Goal: Submit feedback/report problem

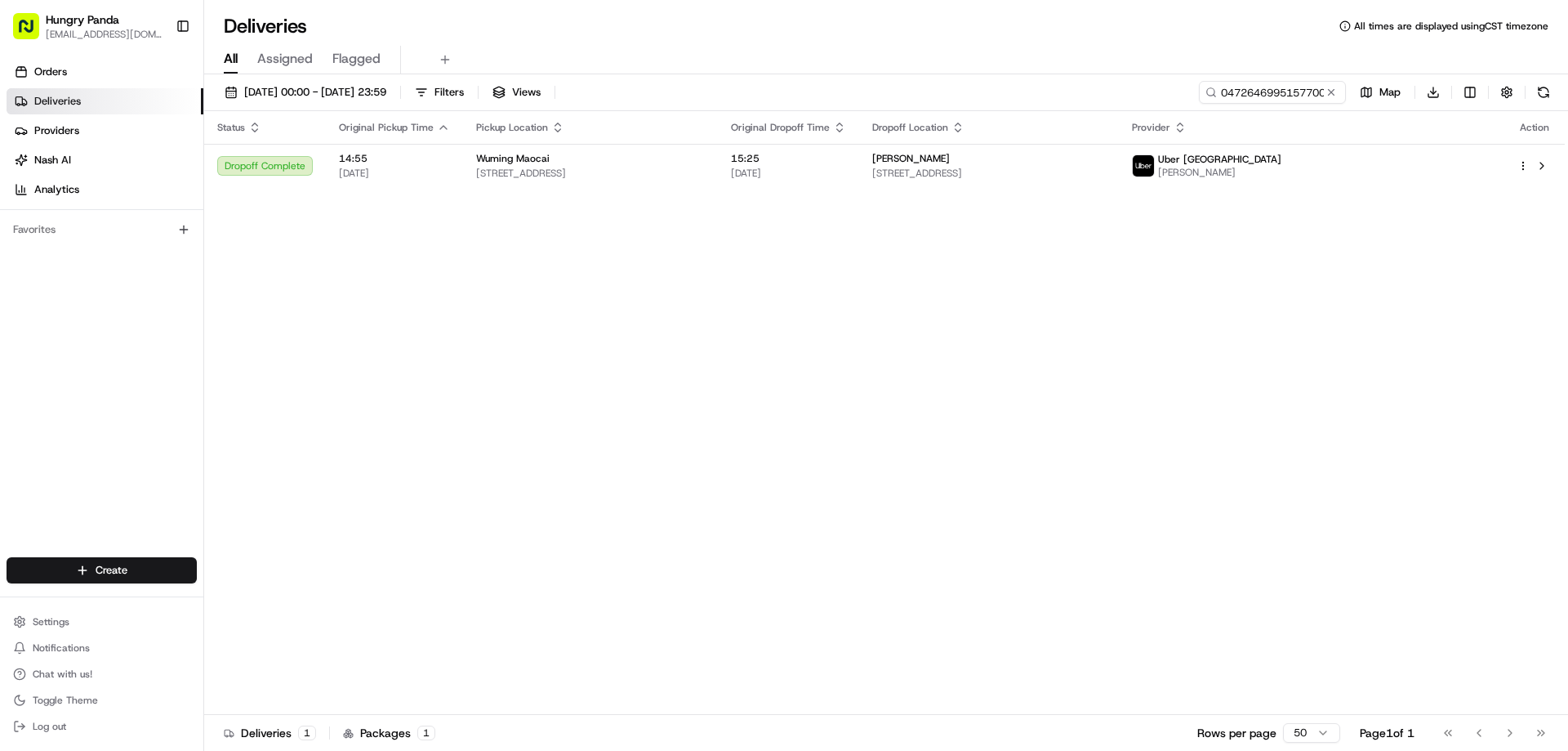
click at [1338, 85] on button at bounding box center [1332, 93] width 17 height 17
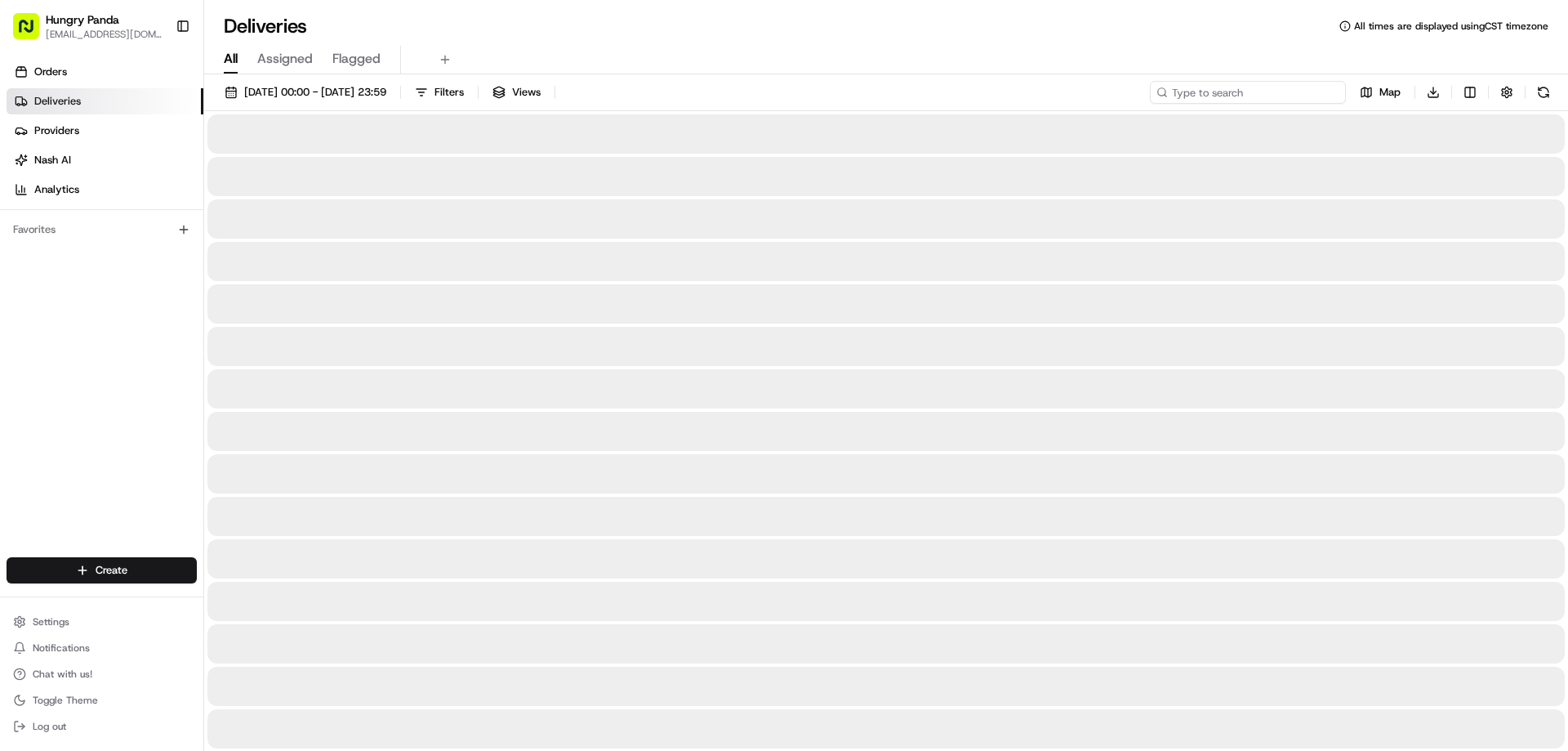
click at [1314, 92] on input at bounding box center [1247, 92] width 196 height 23
paste input "226562356505078876428"
type input "226562356505078876428"
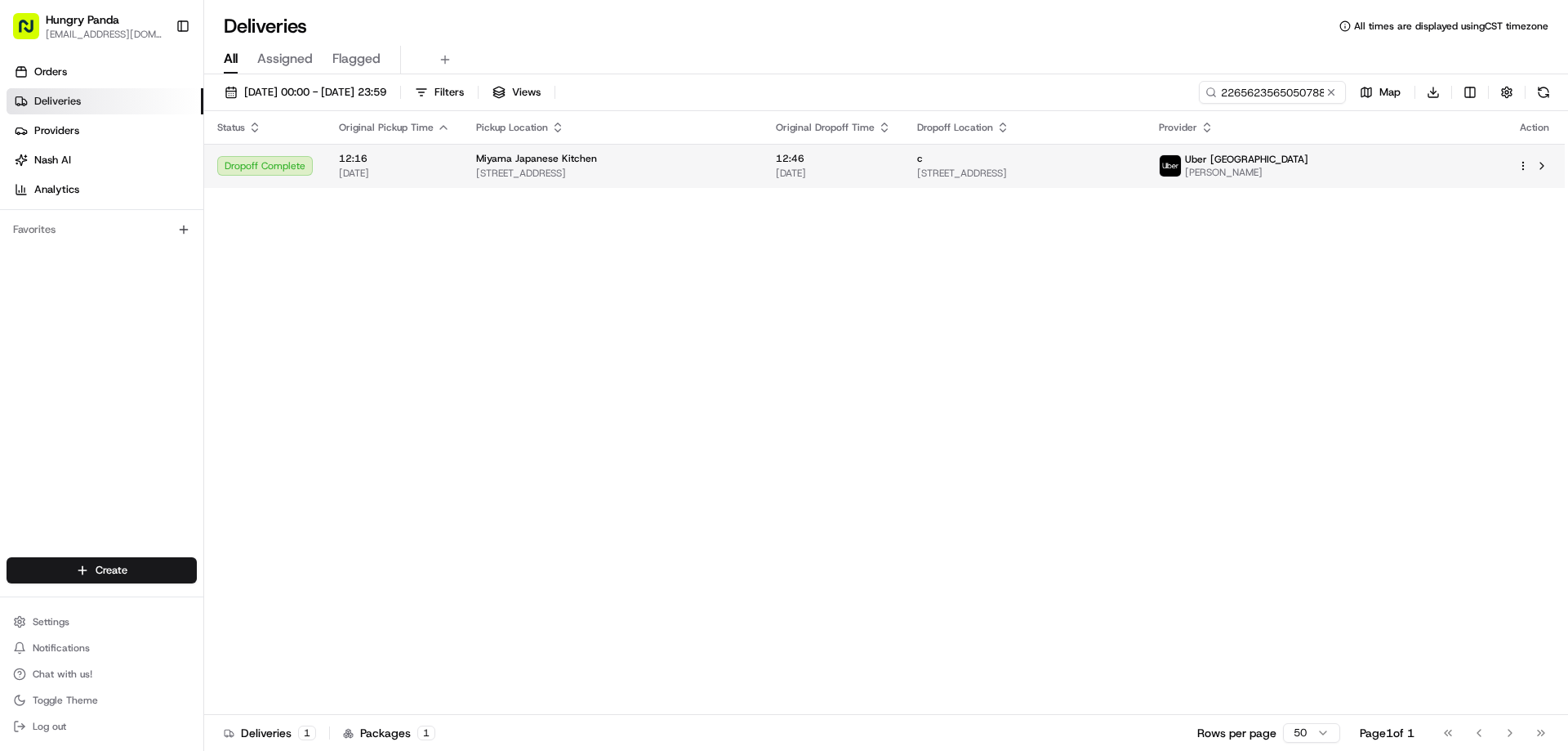
click at [809, 169] on td "12:46 20/08/2025" at bounding box center [834, 166] width 141 height 45
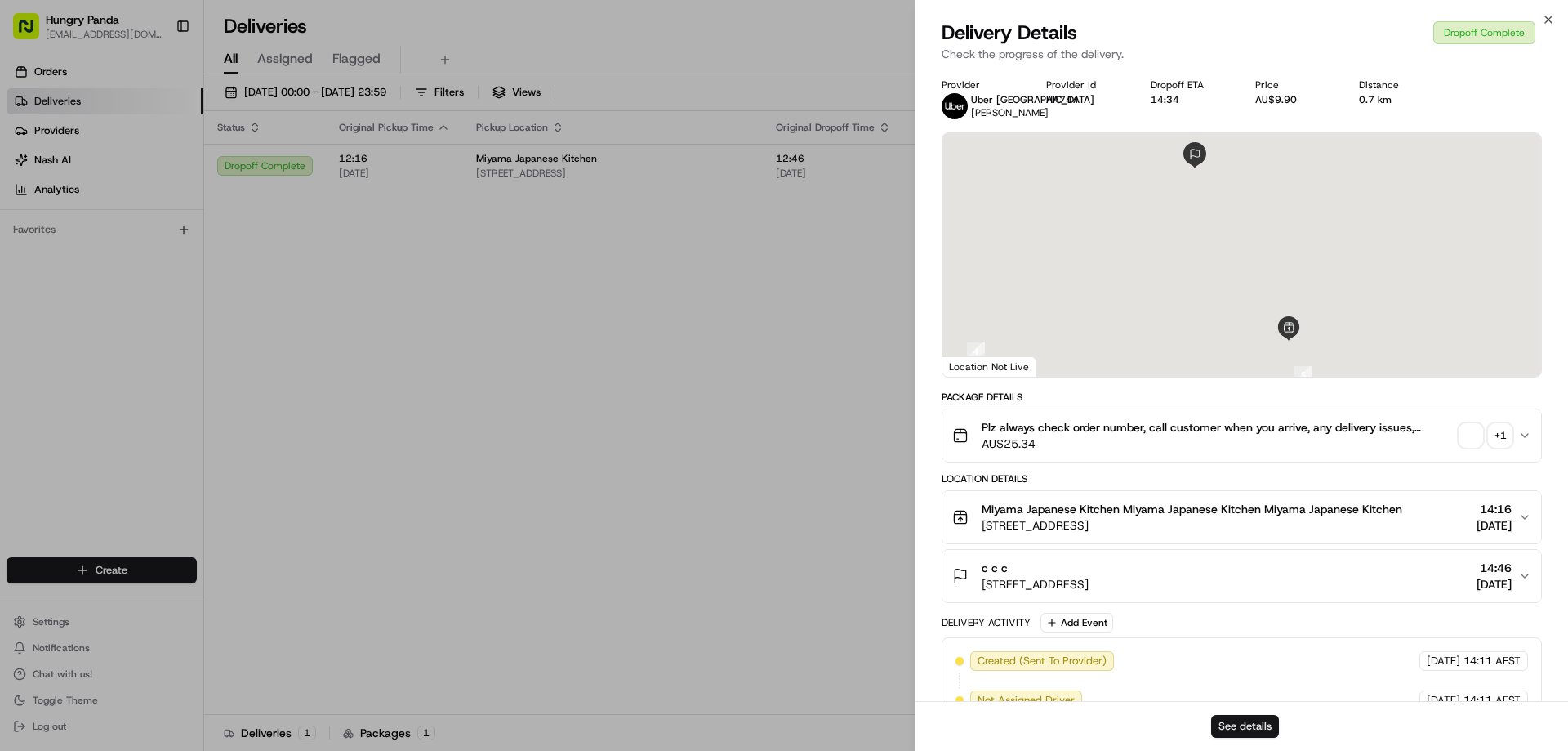
click at [1264, 732] on button "See details" at bounding box center [1244, 726] width 68 height 23
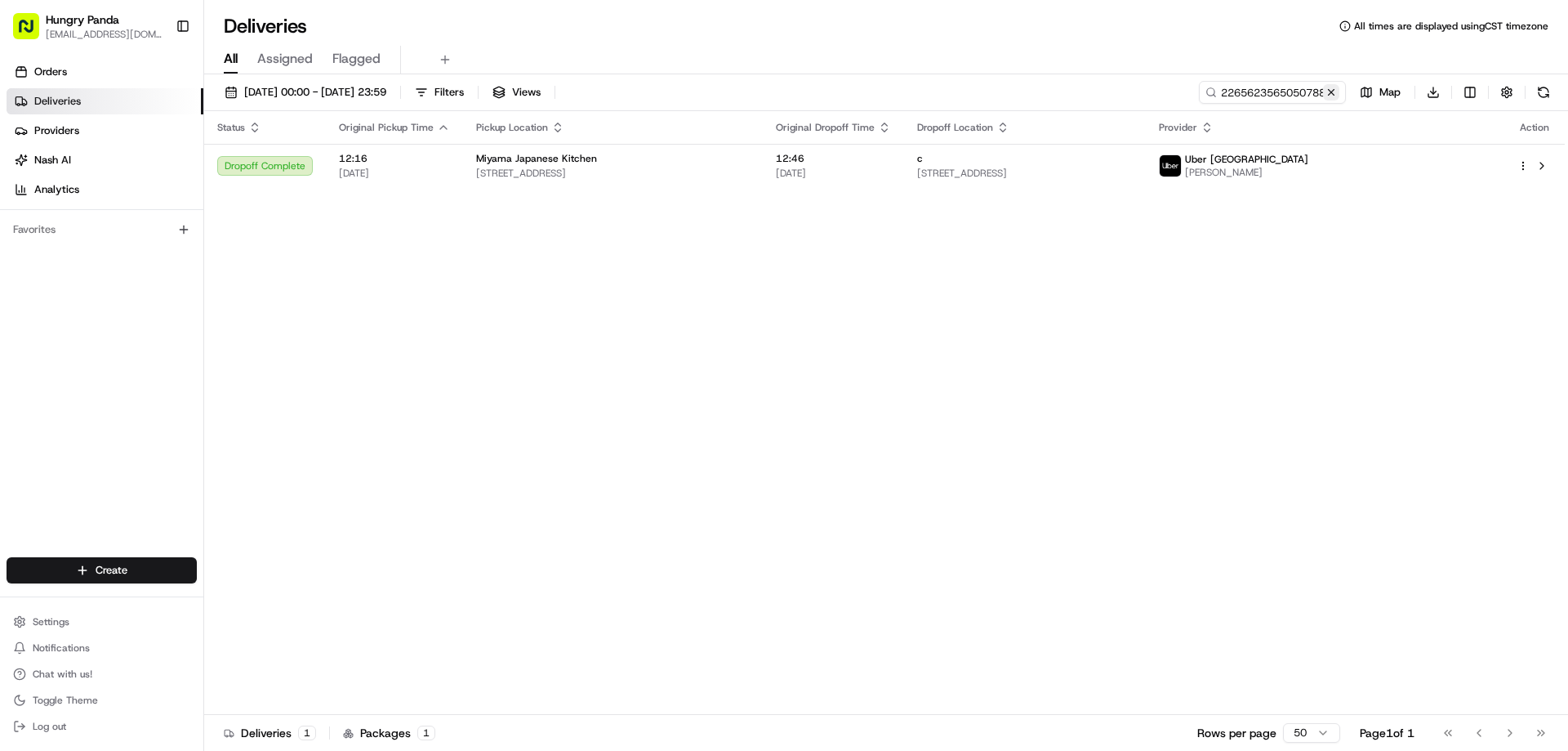
click at [1326, 92] on button at bounding box center [1332, 93] width 17 height 17
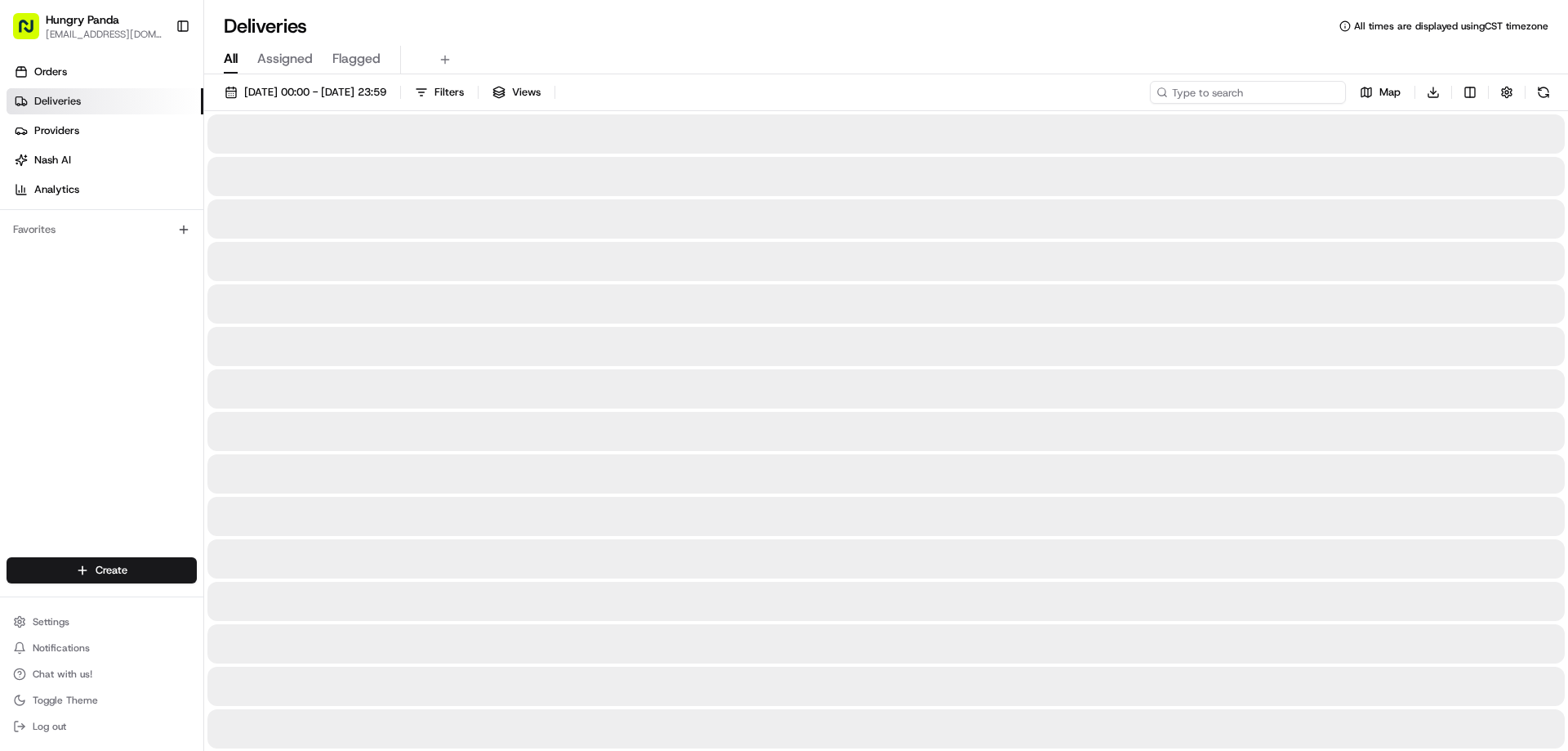
click at [1326, 92] on input at bounding box center [1247, 92] width 196 height 23
paste input "3578656655455765892014"
type input "3578656655455765892014"
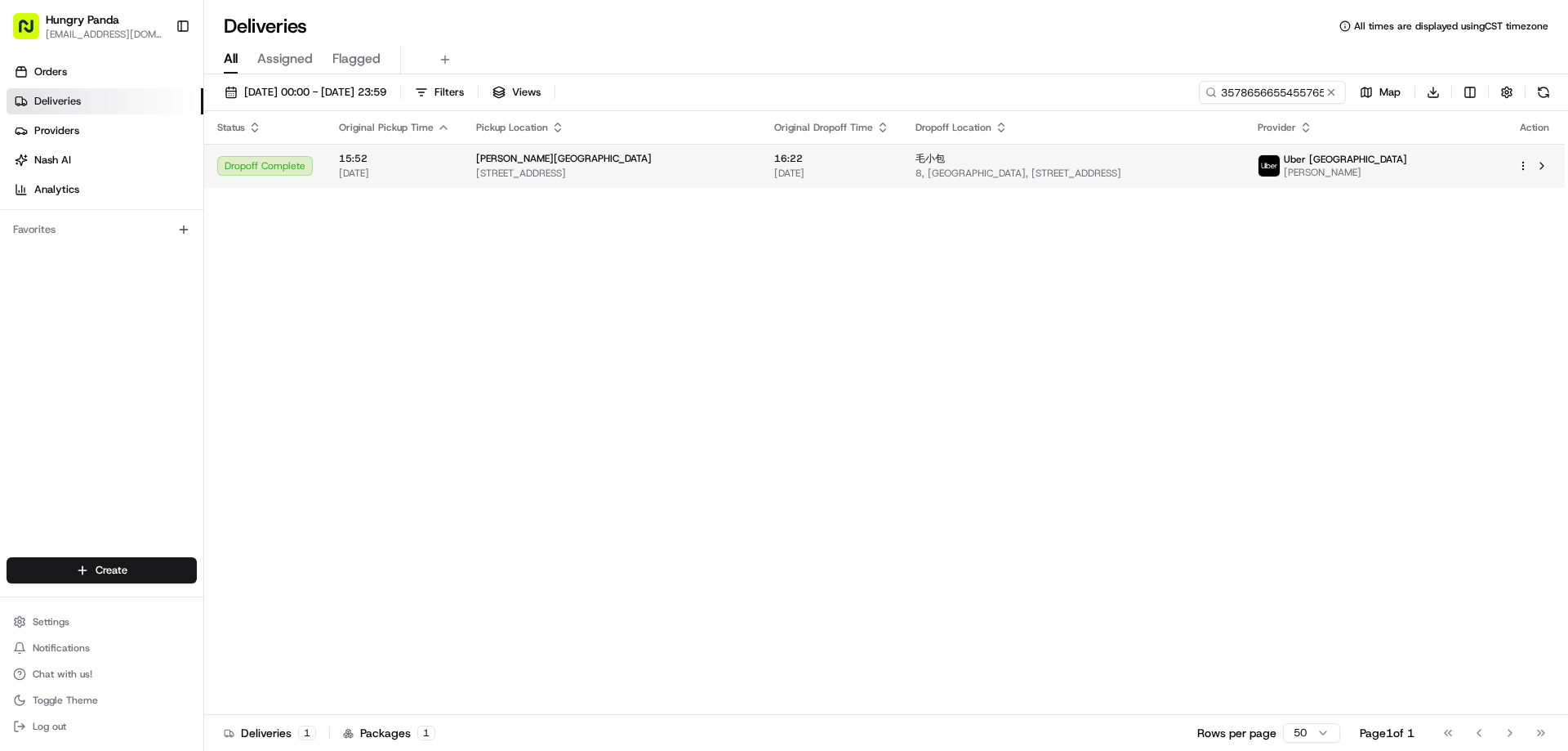
click at [819, 168] on span "[DATE]" at bounding box center [832, 173] width 115 height 13
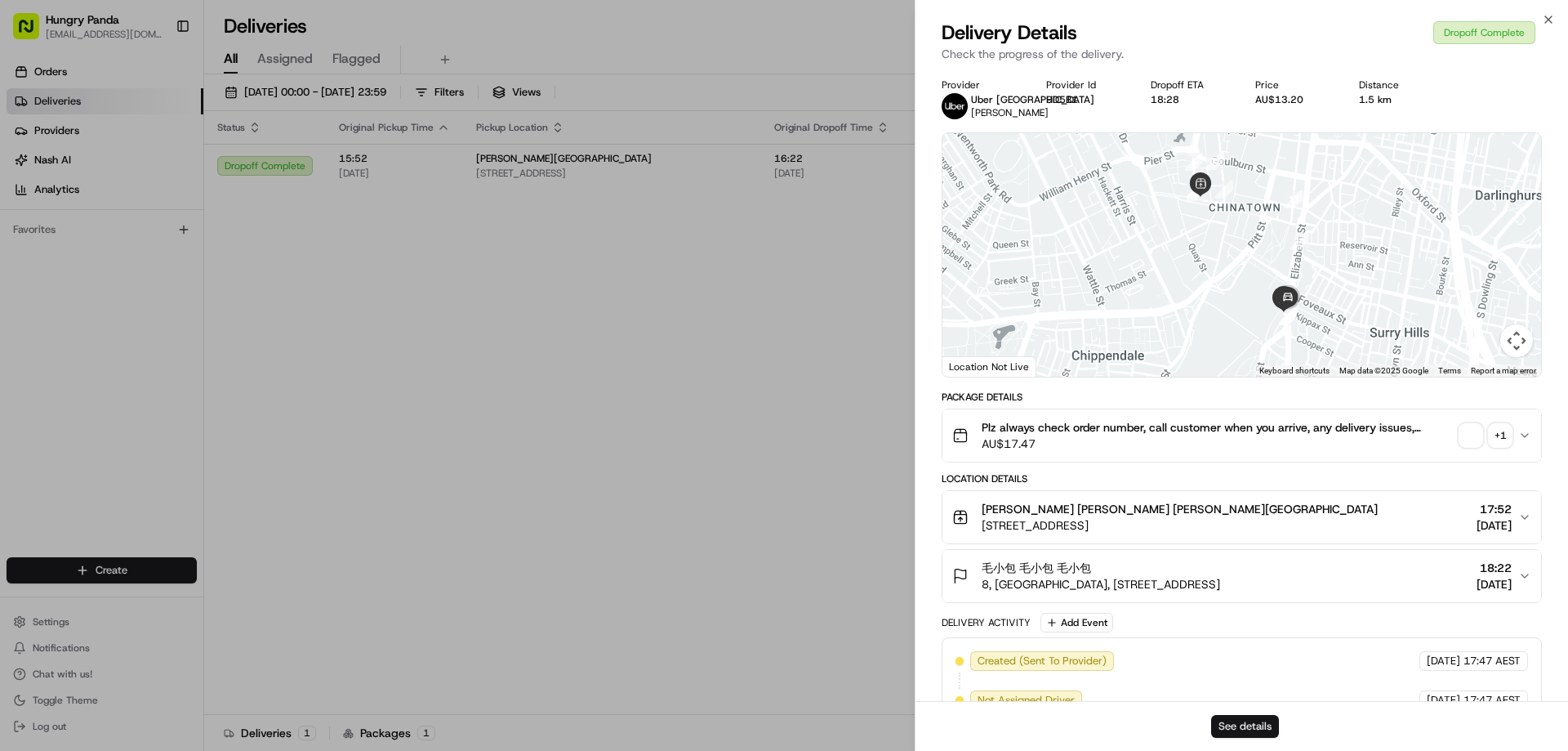
click at [1247, 729] on button "See details" at bounding box center [1244, 726] width 68 height 23
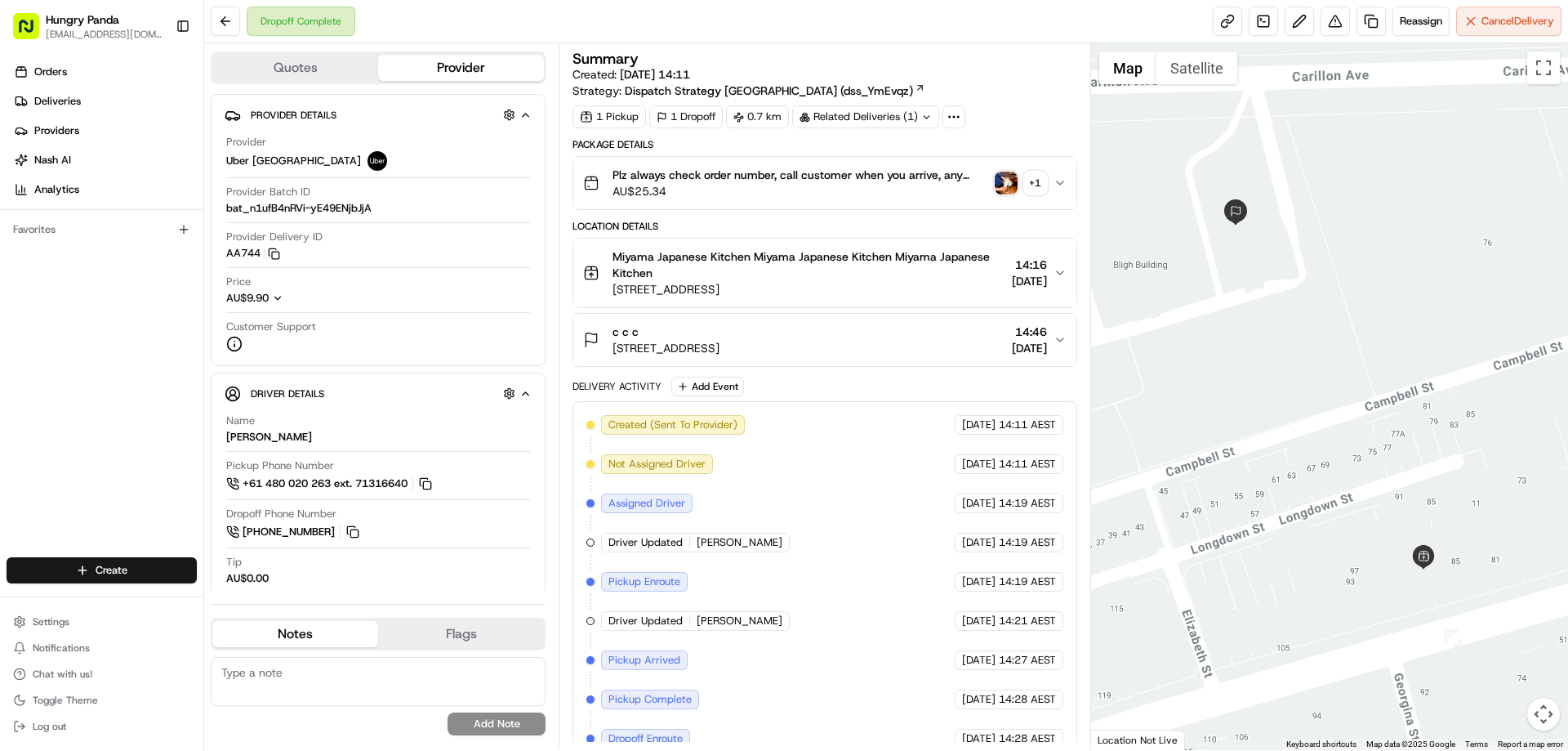
click at [1349, 465] on div at bounding box center [1330, 397] width 478 height 706
click at [1053, 169] on button "Plz always check order number, call customer when you arrive, any delivery issu…" at bounding box center [824, 183] width 503 height 52
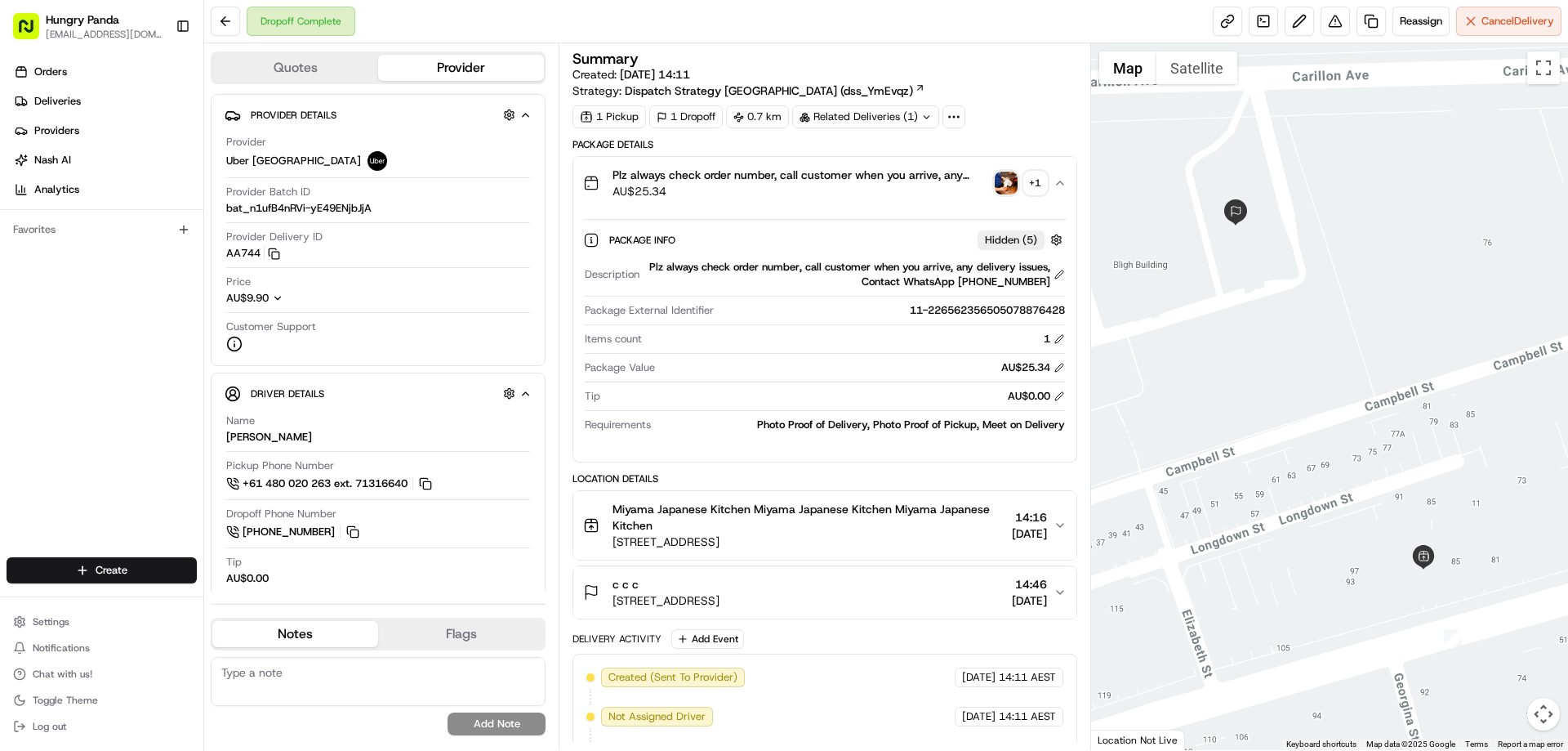
click at [1011, 183] on img "button" at bounding box center [1006, 183] width 23 height 23
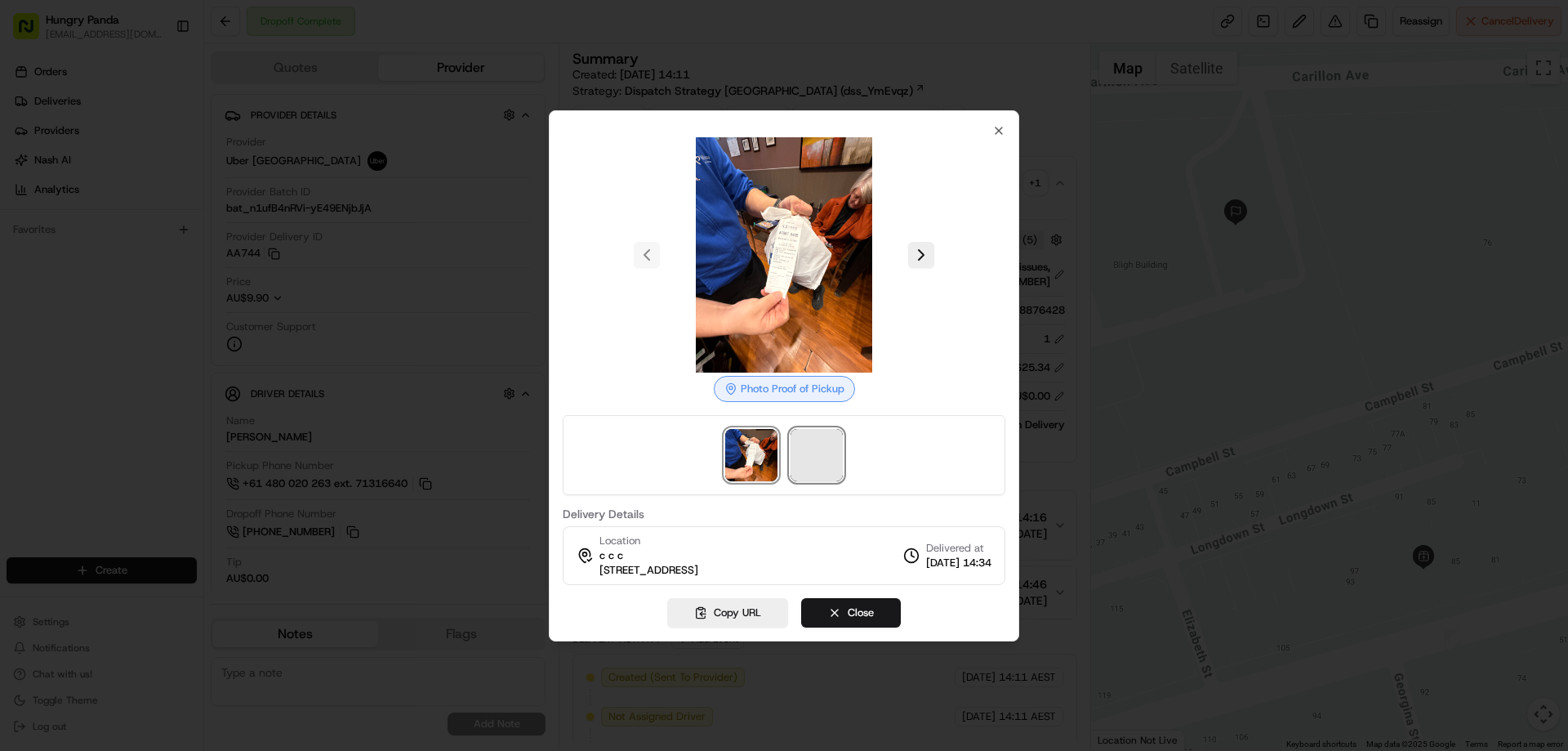
click at [797, 445] on span at bounding box center [817, 454] width 52 height 52
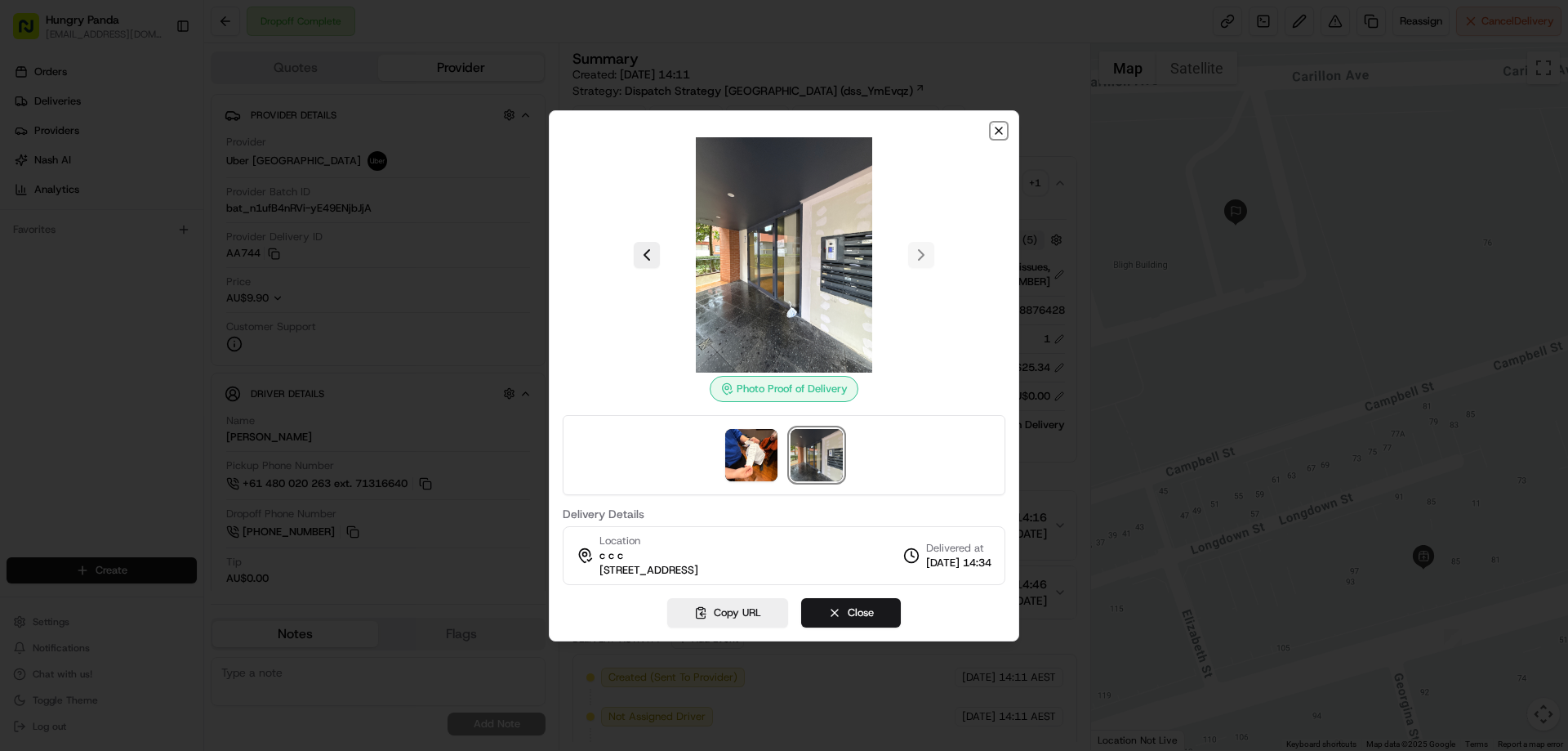
click at [998, 131] on icon "button" at bounding box center [999, 131] width 13 height 13
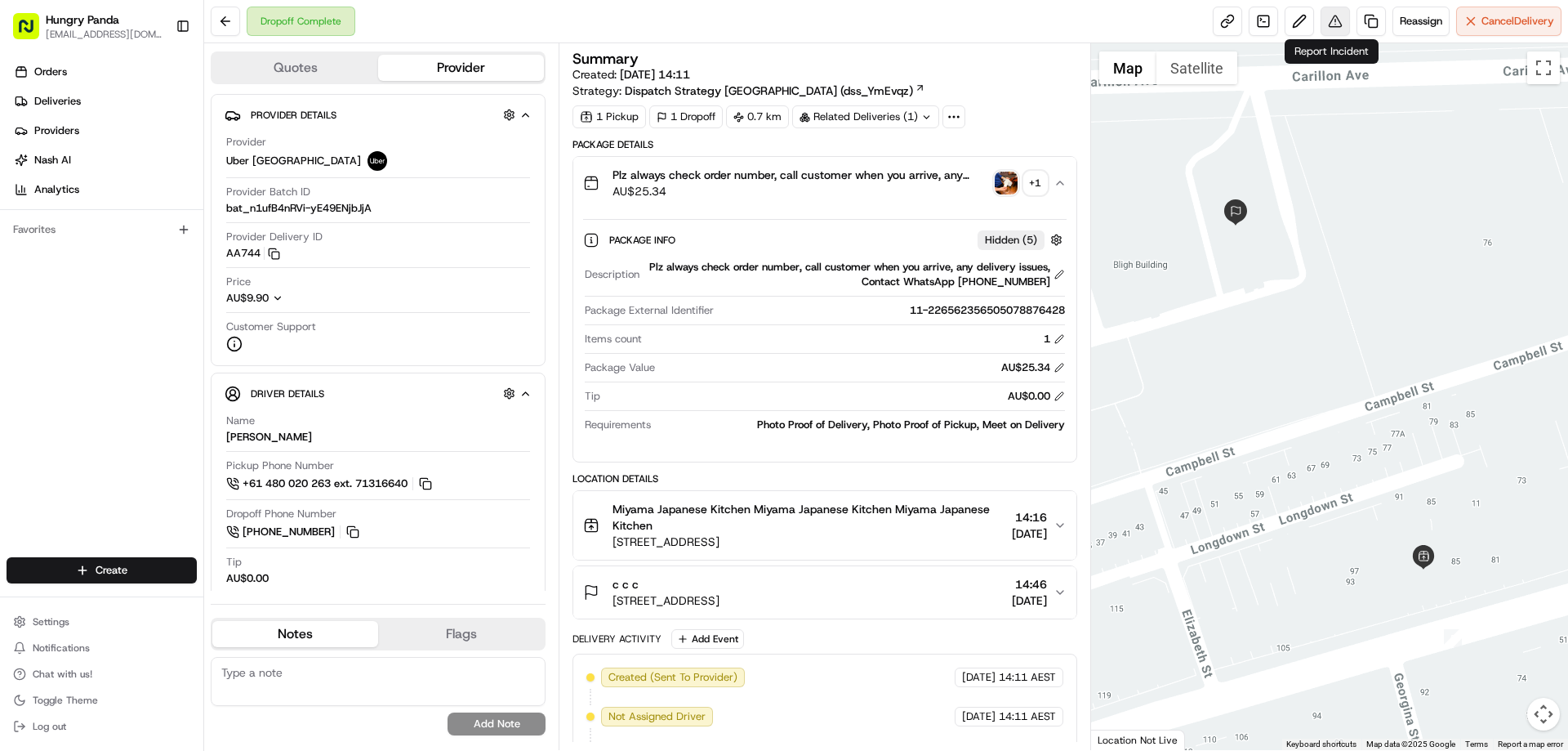
click at [1341, 17] on button at bounding box center [1335, 21] width 30 height 30
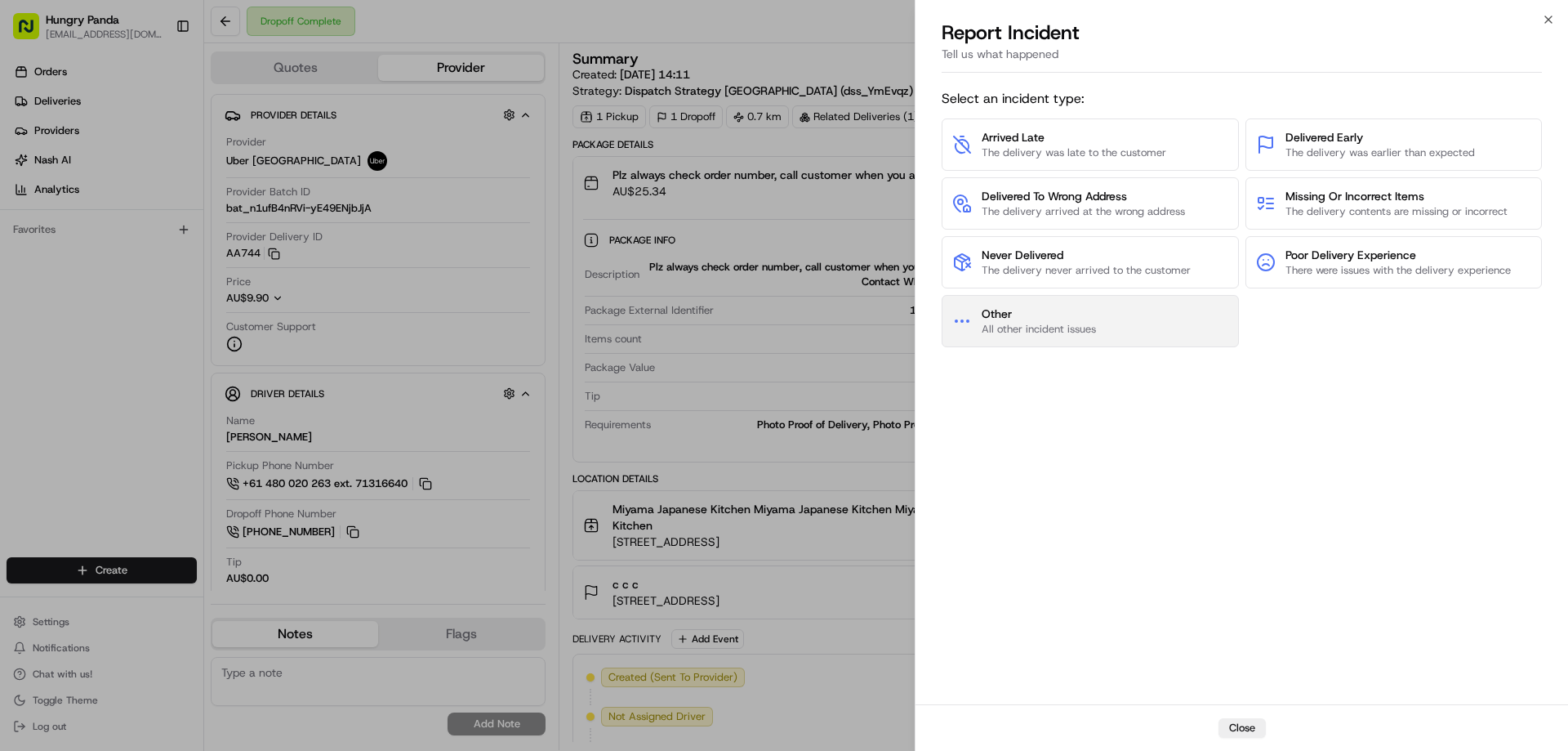
click at [1042, 334] on span "All other incident issues" at bounding box center [1039, 329] width 114 height 15
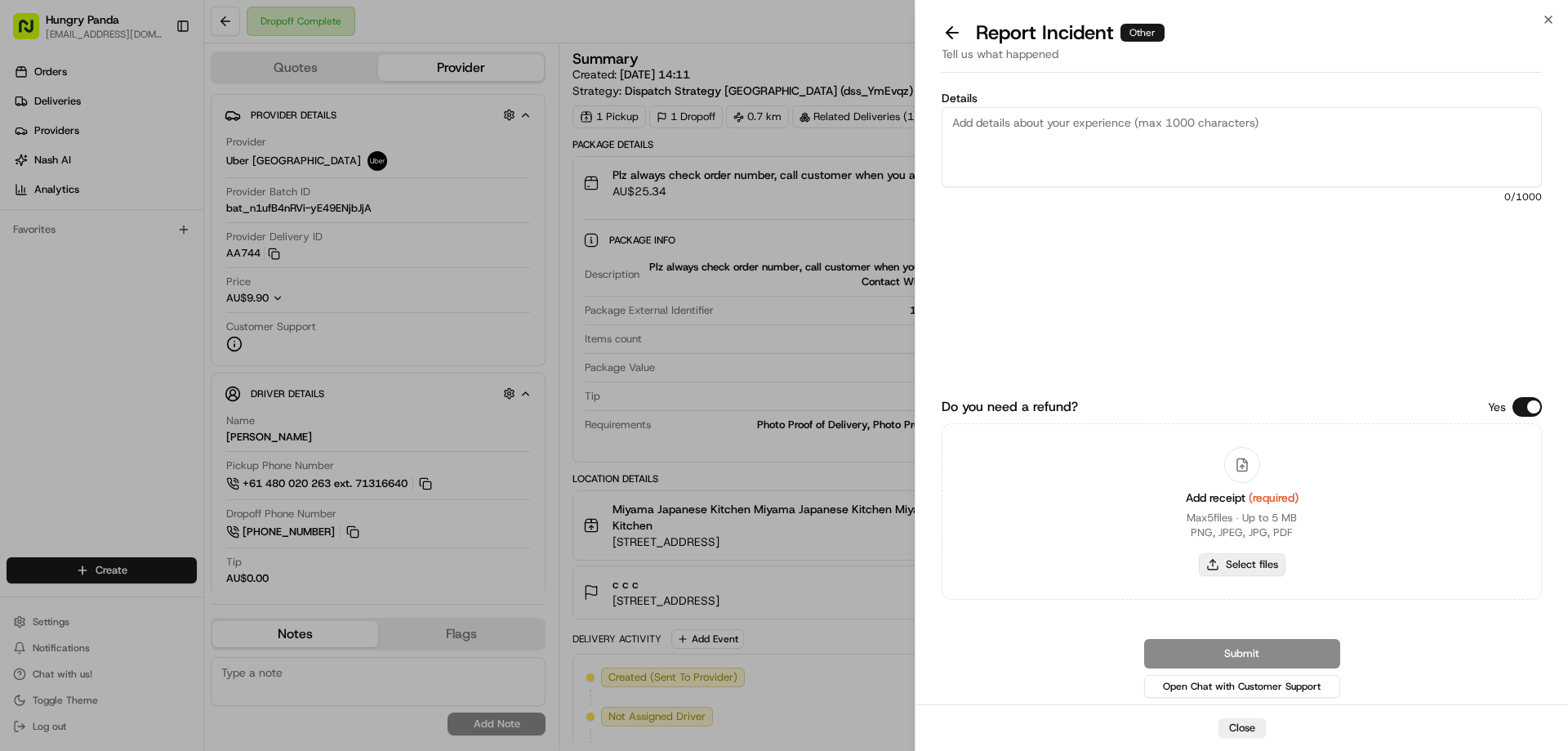
click at [1230, 562] on button "Select files" at bounding box center [1242, 564] width 86 height 23
type input "C:\fakepath\screenshot_2025-08-20_18-42-05.png"
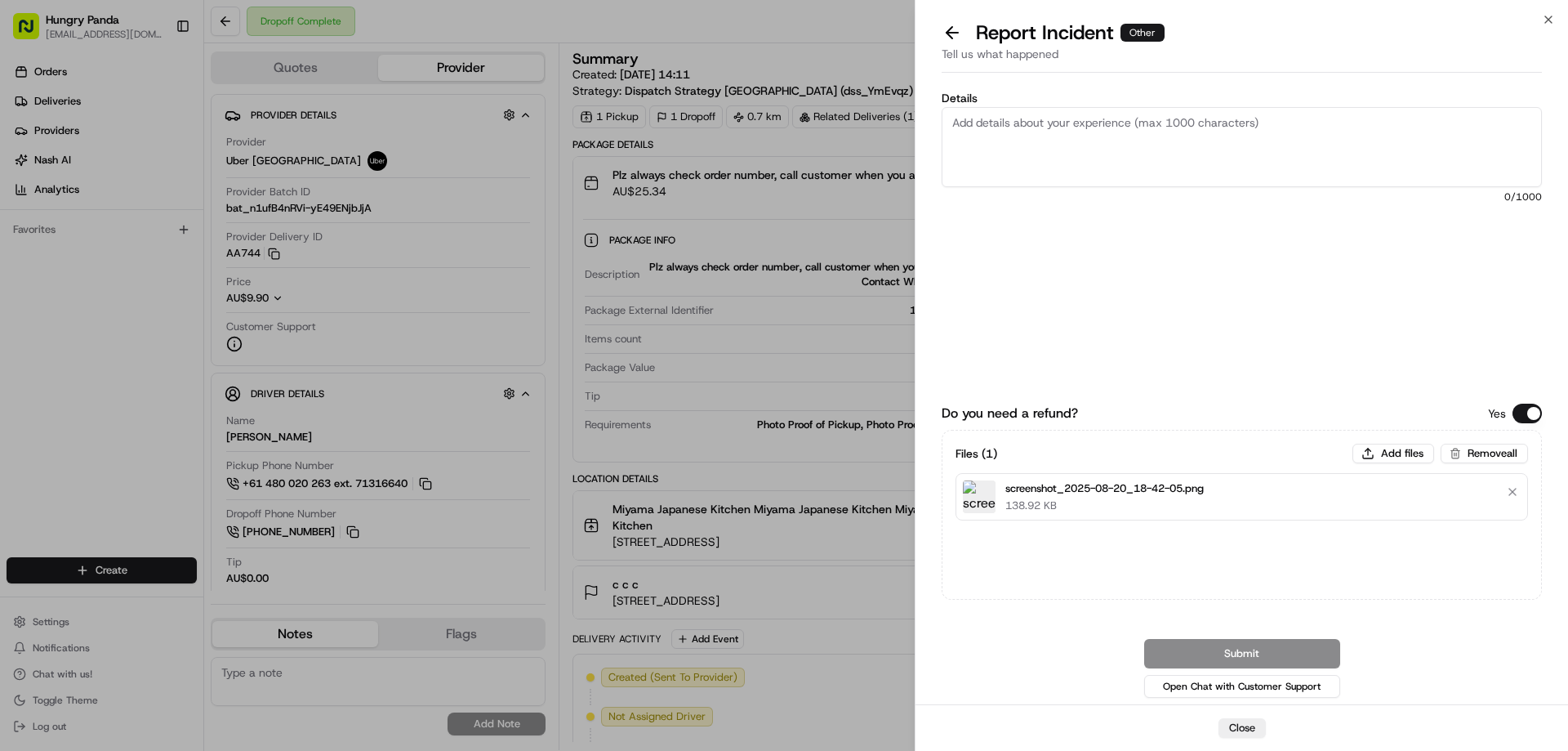
click at [1107, 136] on textarea "Details" at bounding box center [1242, 146] width 600 height 80
paste textarea "The customer reported that he did not receive the meal, the delivery photo take…"
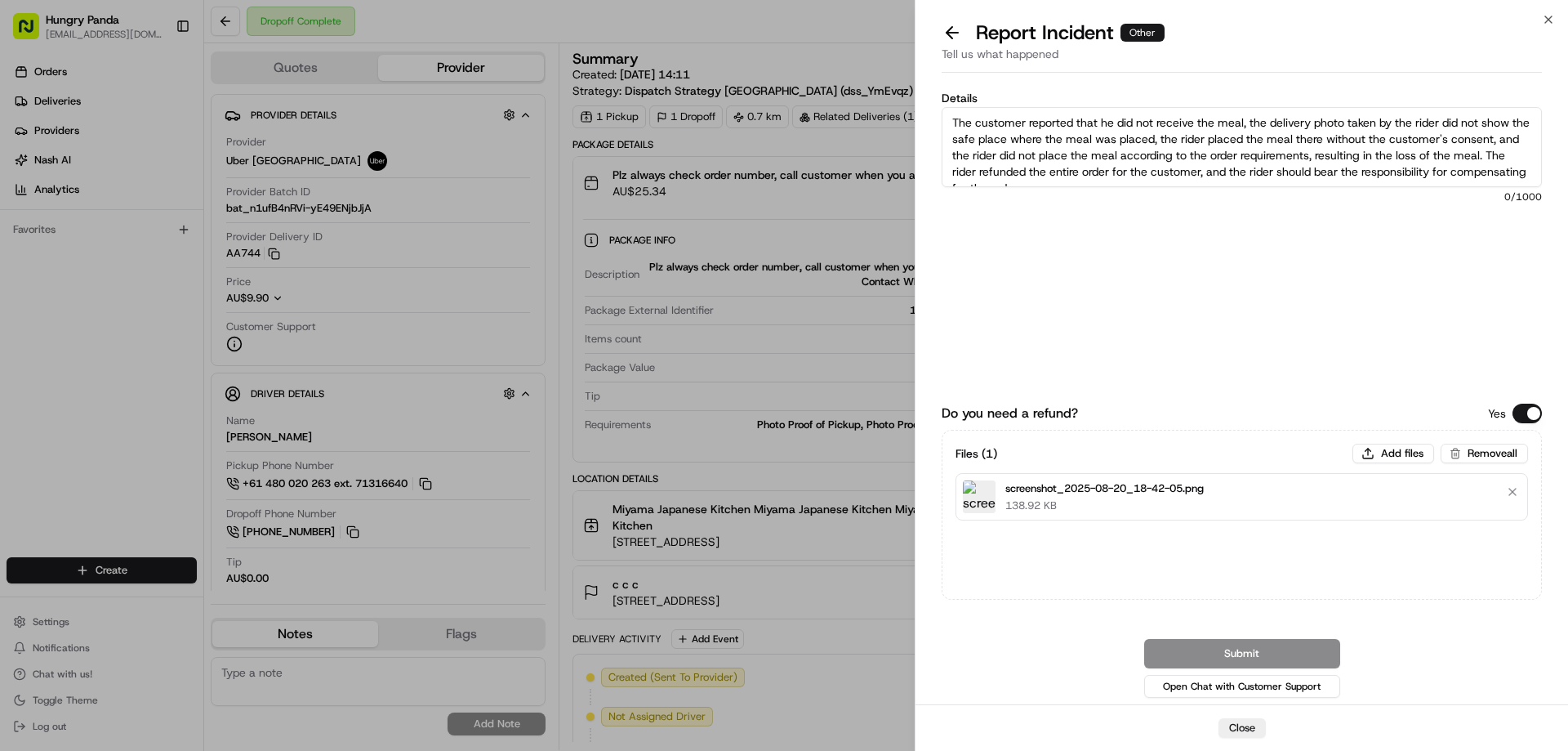
scroll to position [9, 0]
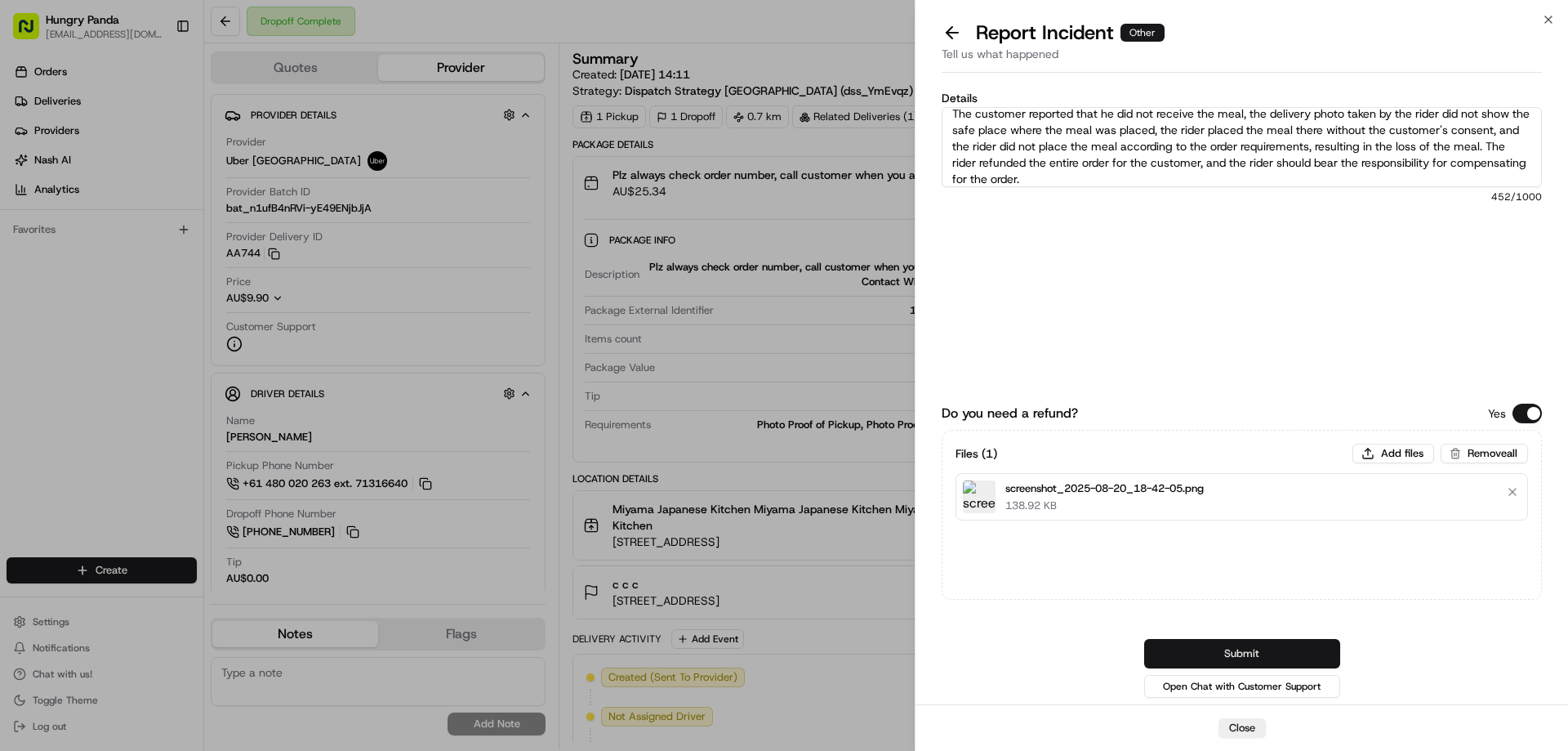
type textarea "The customer reported that he did not receive the meal, the delivery photo take…"
drag, startPoint x: 1196, startPoint y: 659, endPoint x: 1196, endPoint y: 616, distance: 43.0
click at [1196, 659] on button "Submit" at bounding box center [1242, 654] width 196 height 30
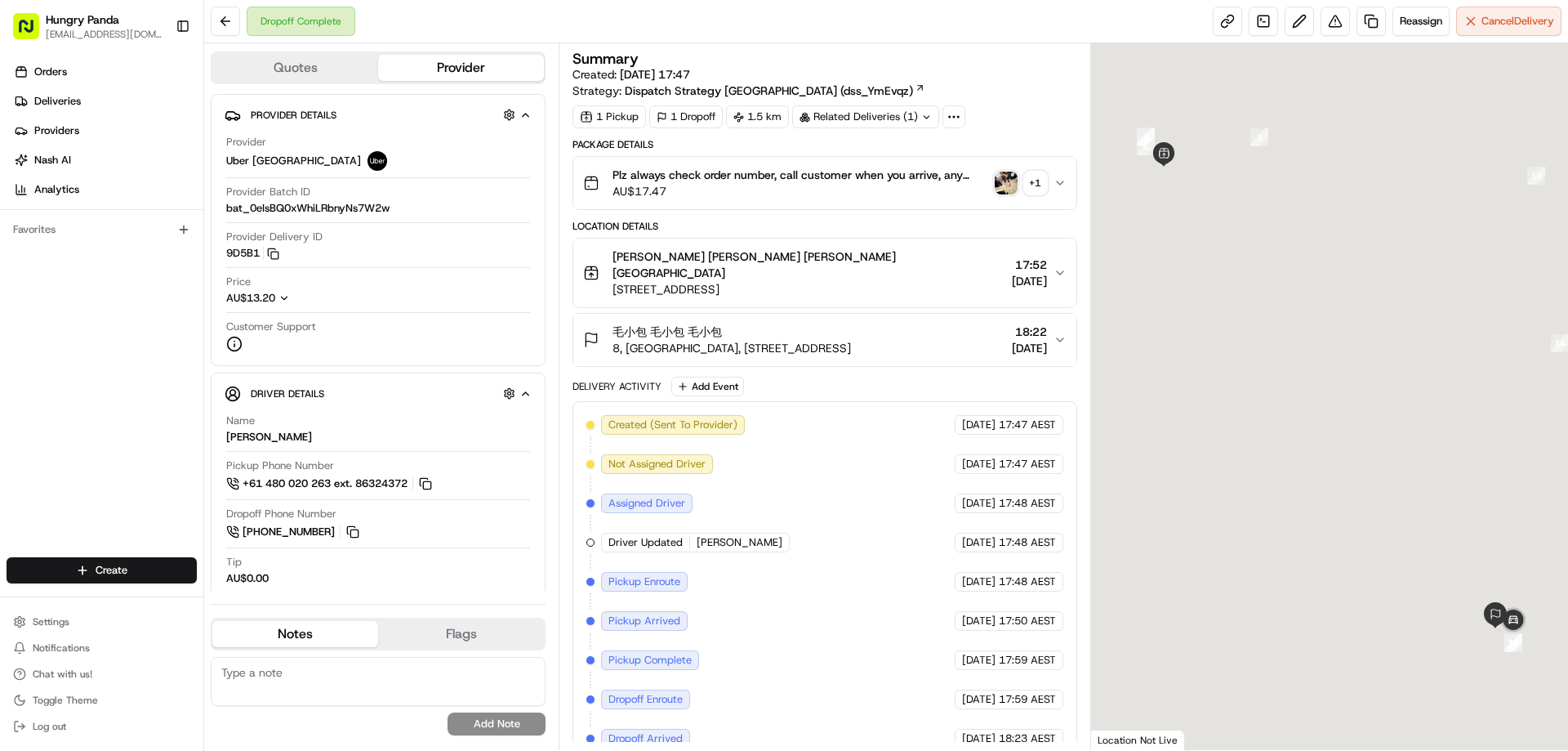
click at [1065, 175] on button "Plz always check order number, call customer when you arrive, any delivery issu…" at bounding box center [824, 183] width 503 height 52
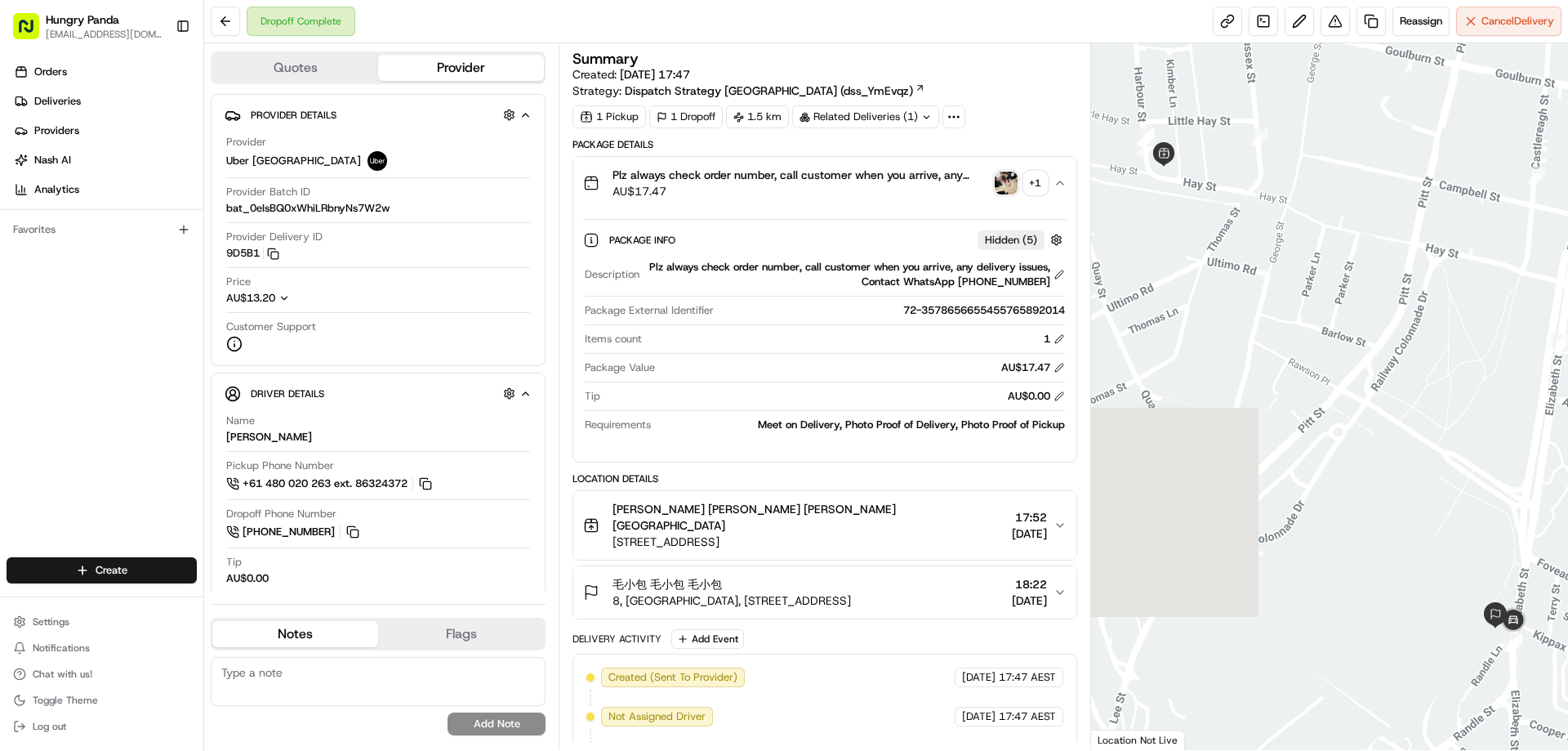
click at [1012, 185] on img "button" at bounding box center [1006, 183] width 23 height 23
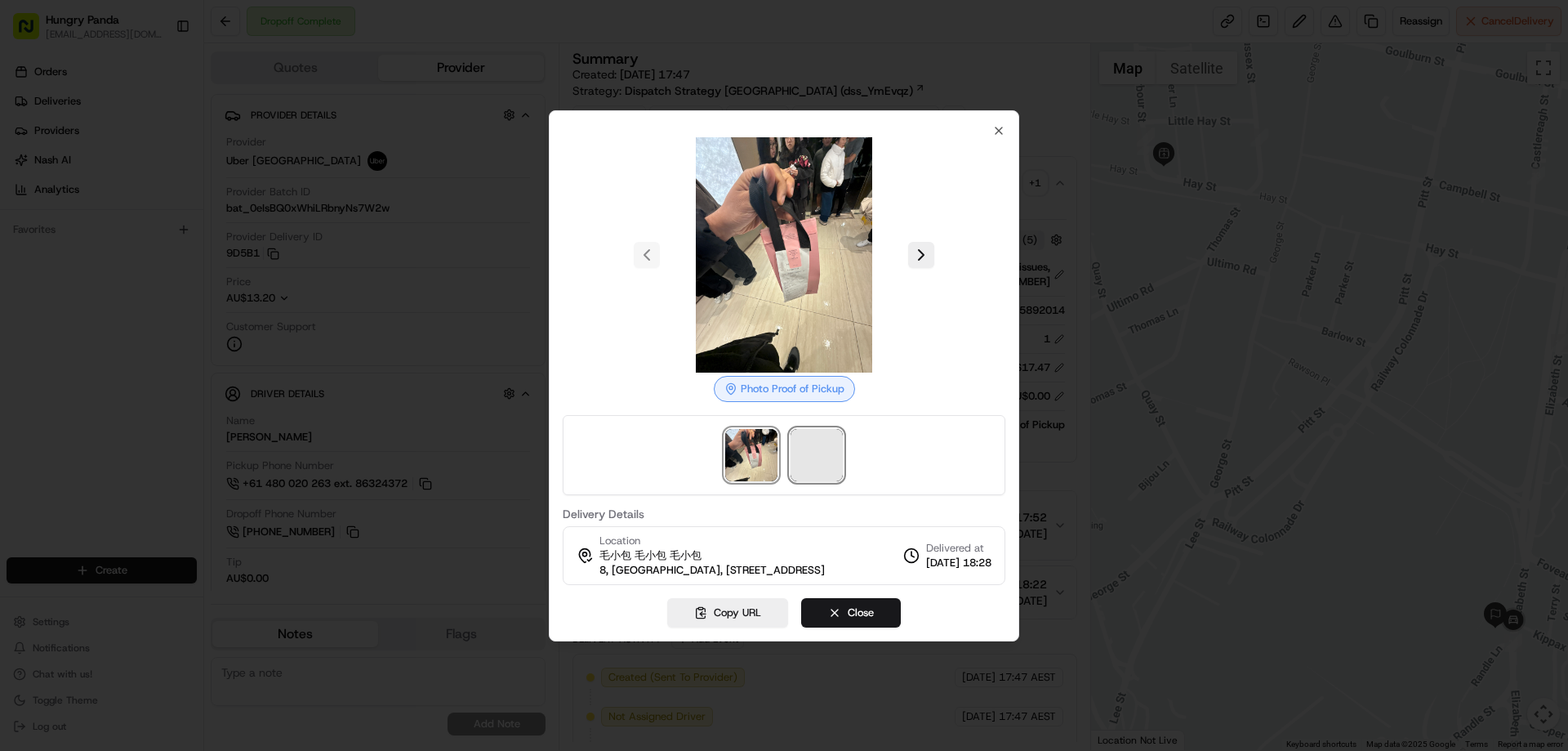
click at [833, 453] on span at bounding box center [817, 454] width 52 height 52
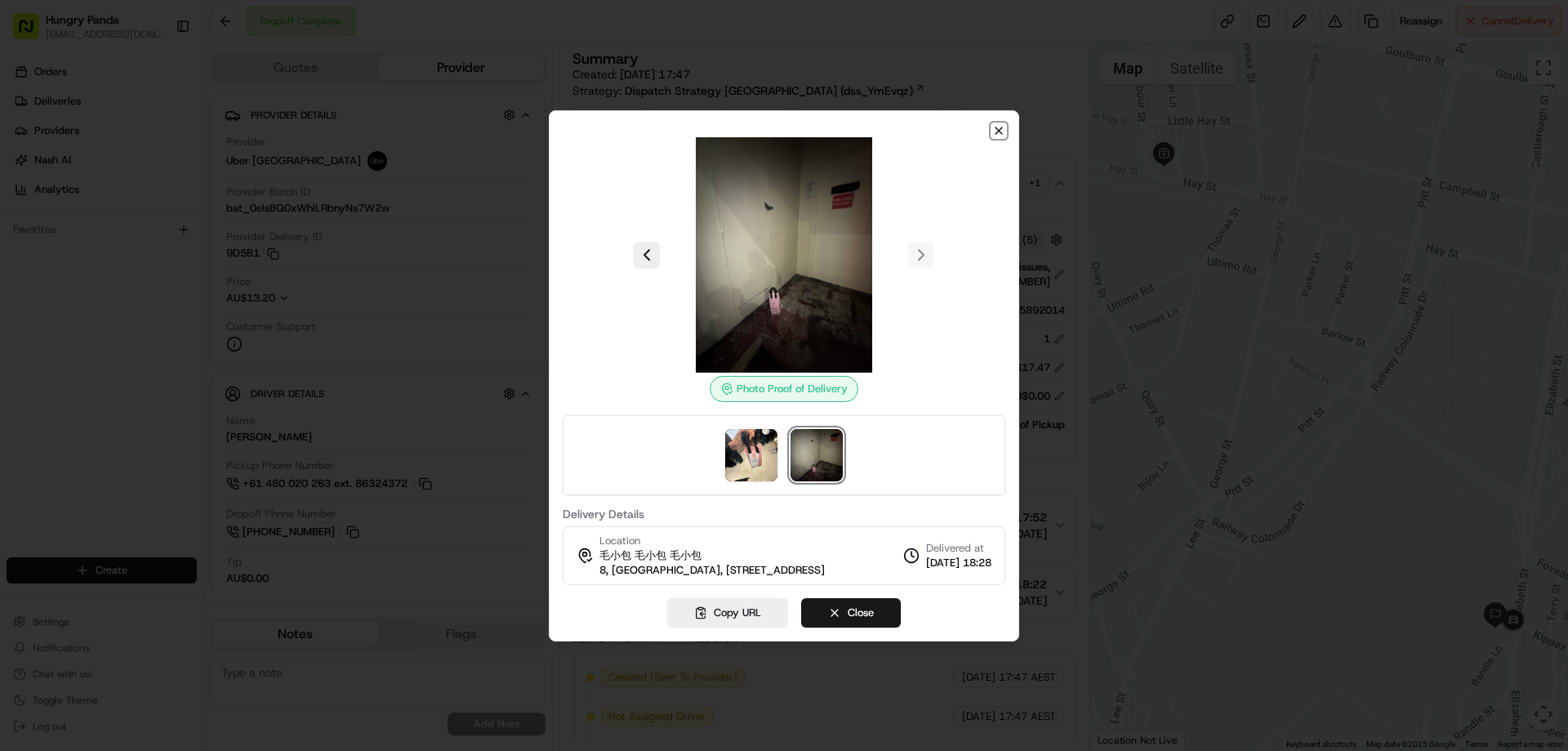
click at [999, 127] on icon "button" at bounding box center [999, 130] width 6 height 6
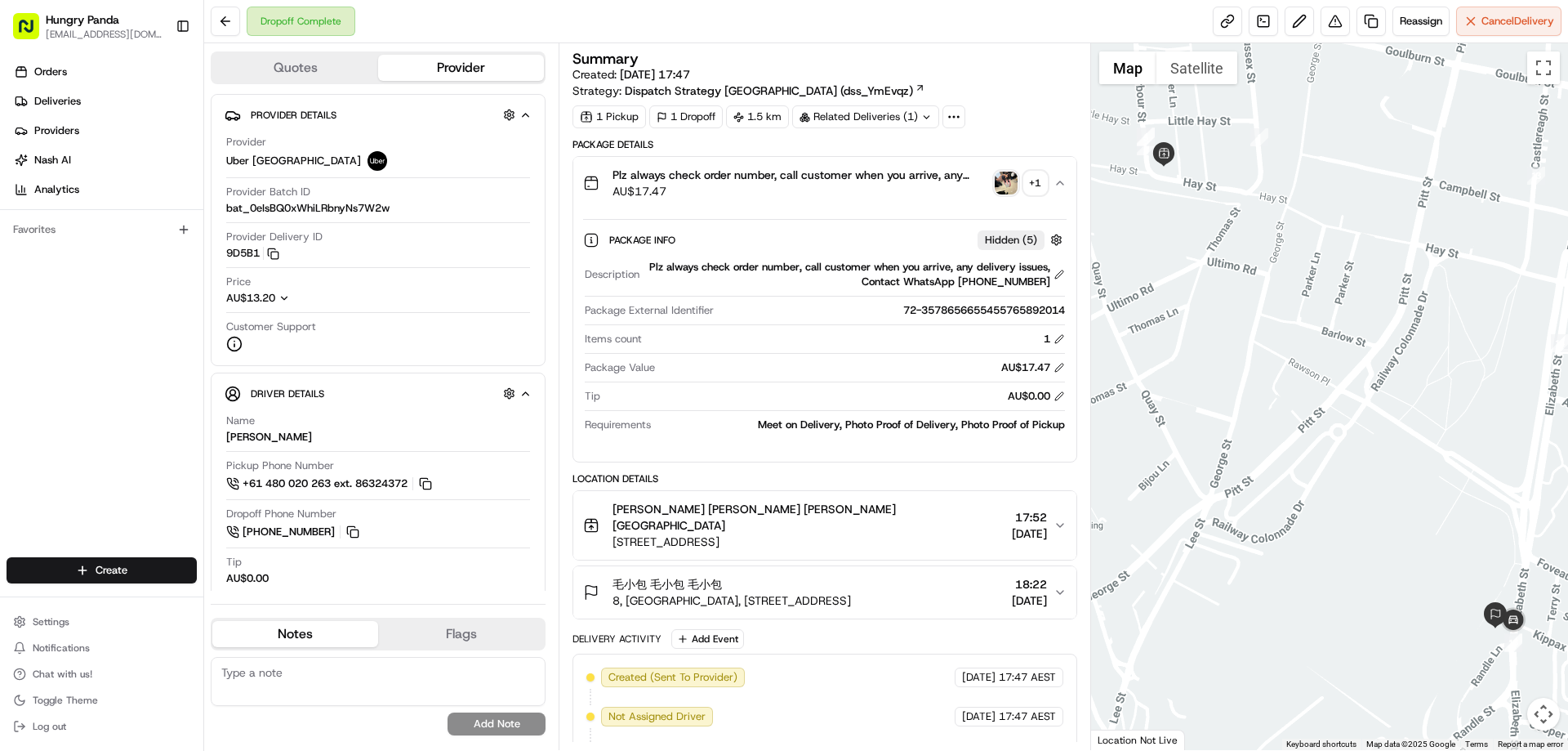
click at [1007, 185] on img "button" at bounding box center [1006, 183] width 23 height 23
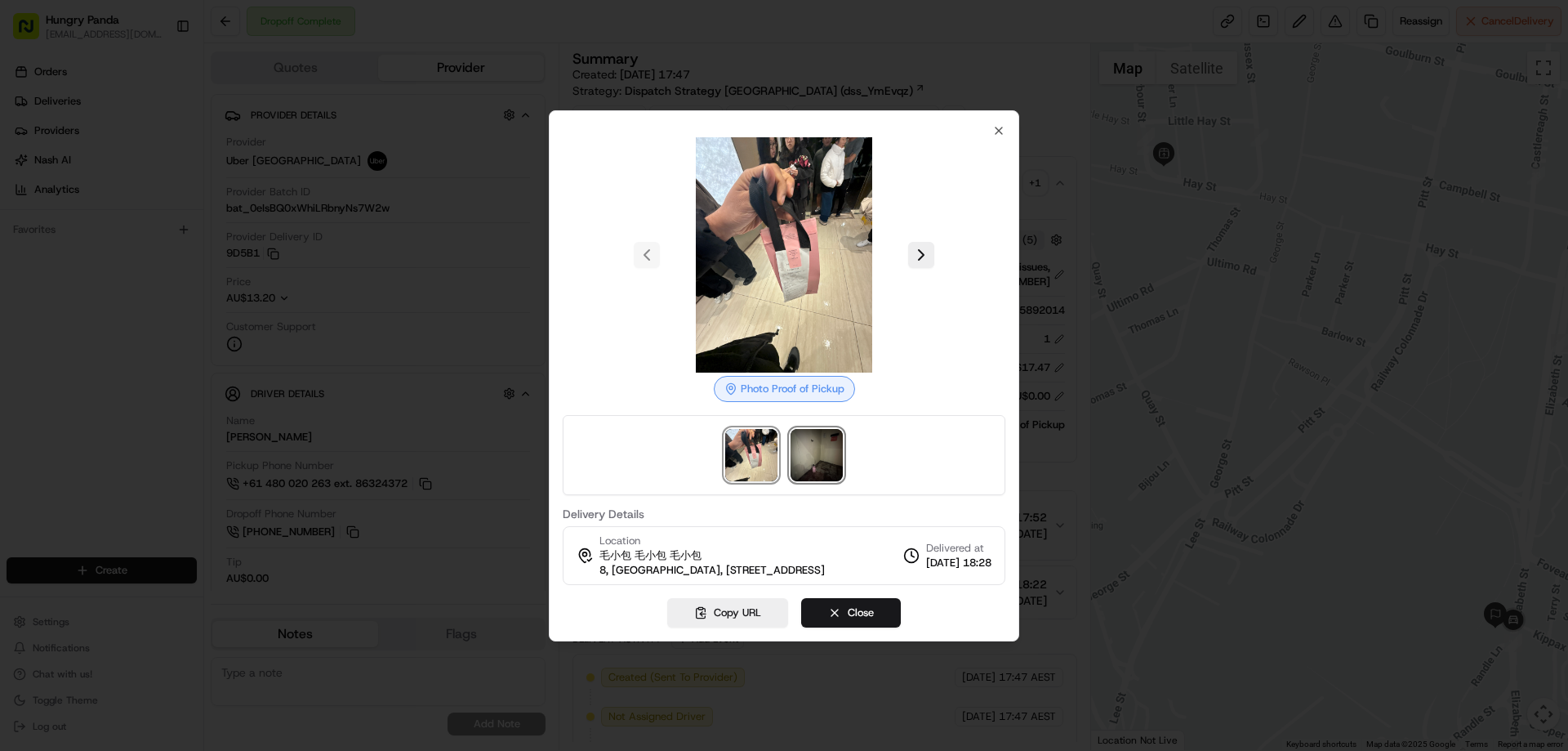
click at [833, 435] on img at bounding box center [817, 454] width 52 height 52
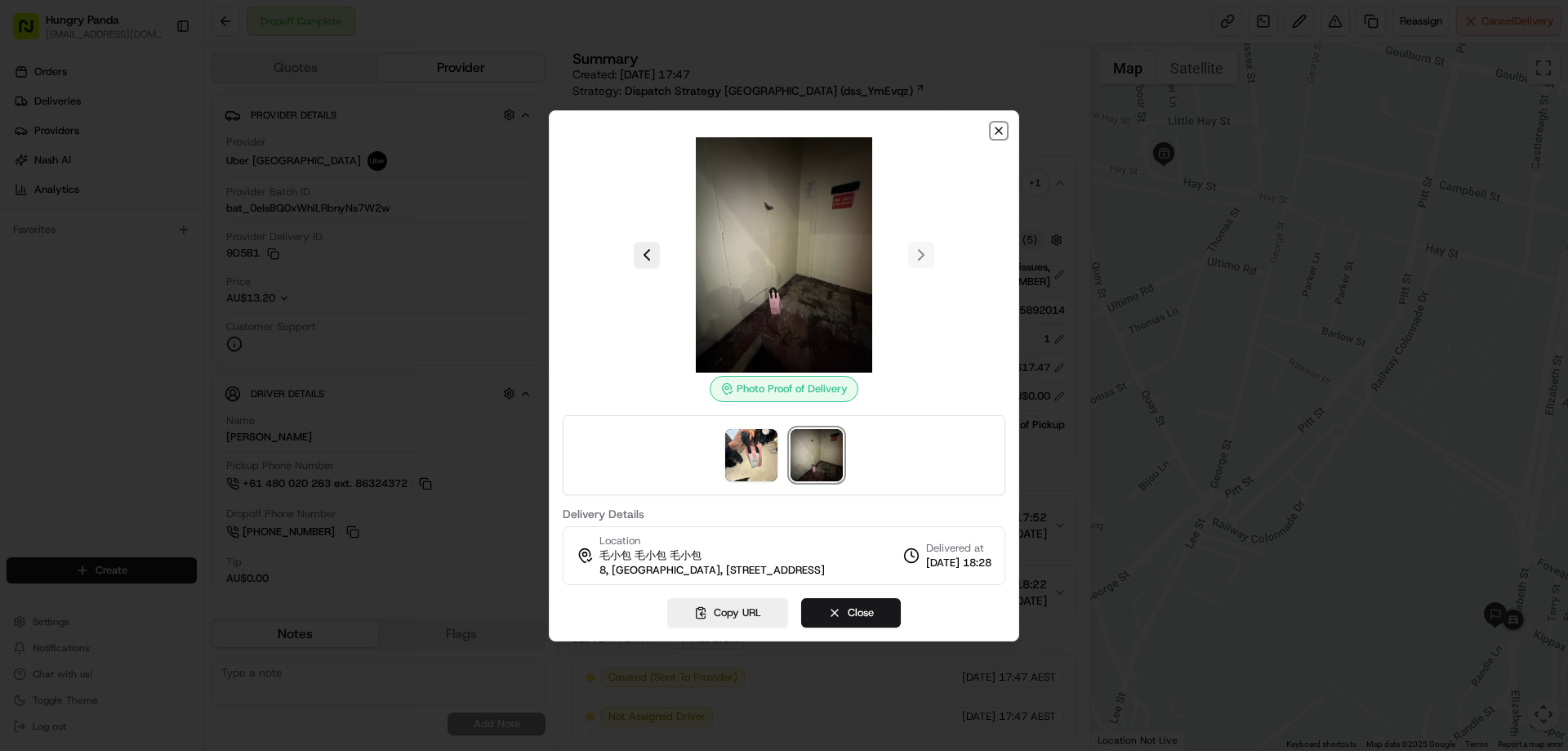
click at [999, 126] on icon "button" at bounding box center [999, 131] width 13 height 13
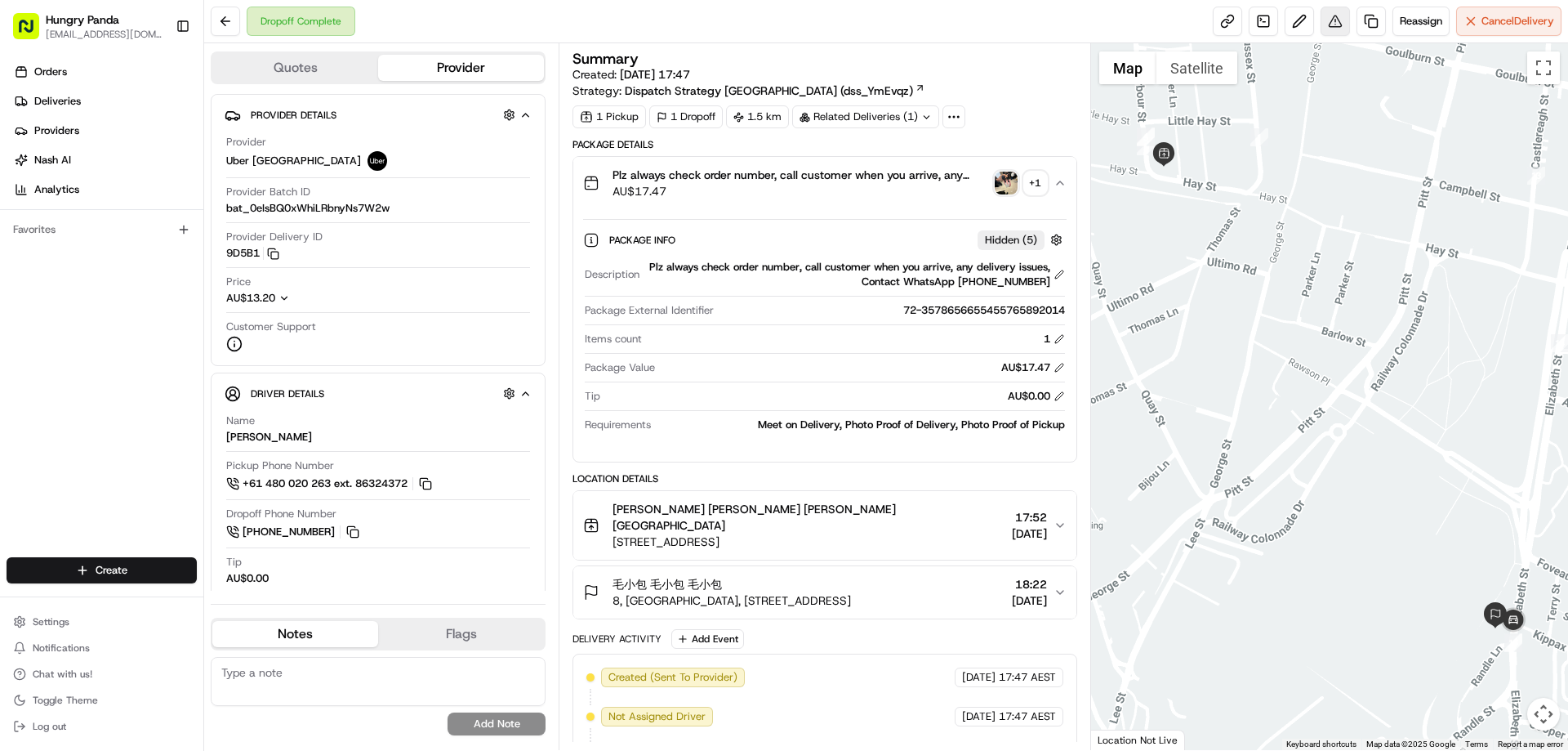
click at [1327, 35] on body "Hungry Panda liurui0731@hungrypandagroup.com Toggle Sidebar Orders Deliveries P…" at bounding box center [784, 376] width 1568 height 751
click at [1329, 28] on button at bounding box center [1335, 21] width 30 height 30
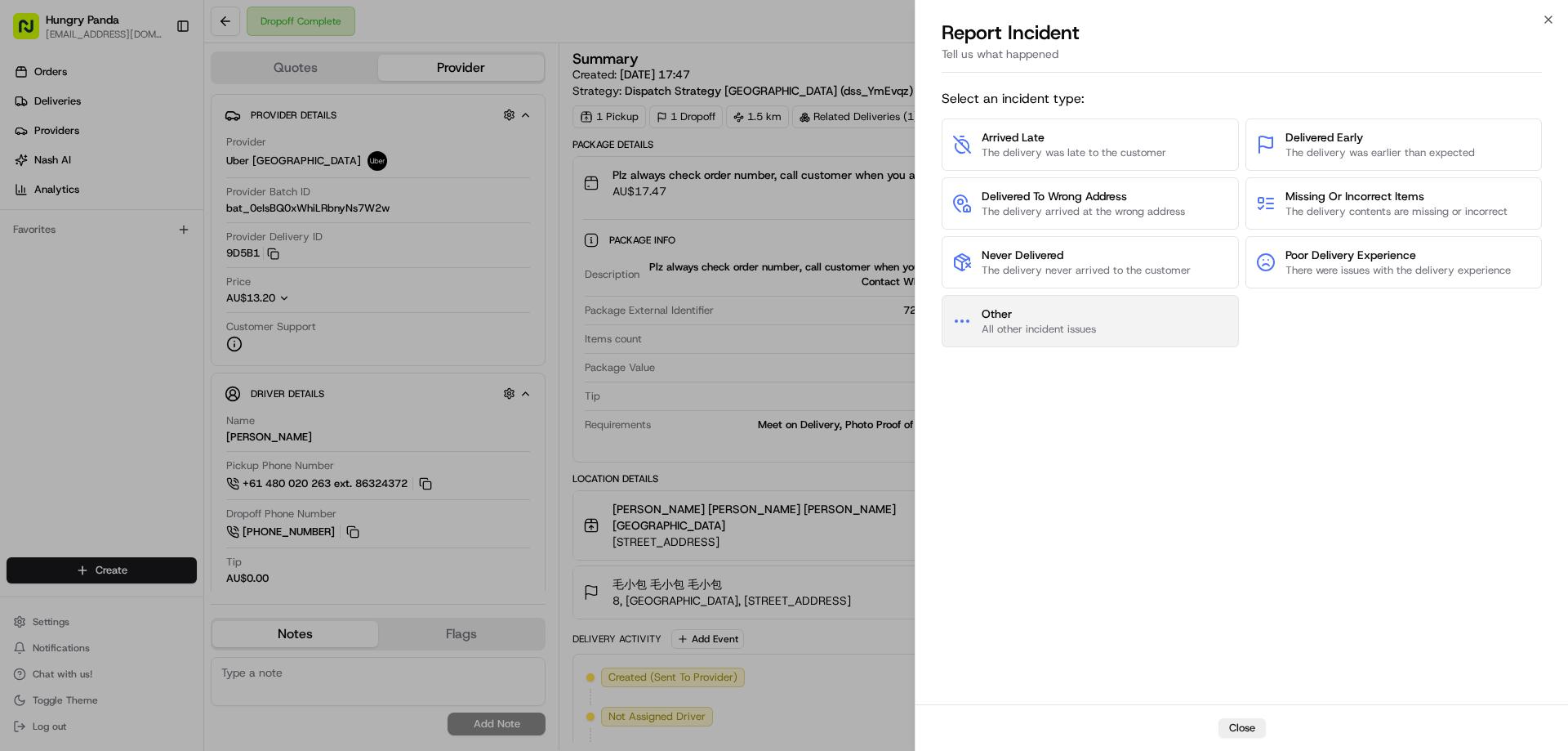
click at [1039, 340] on button "Other All other incident issues" at bounding box center [1090, 321] width 298 height 52
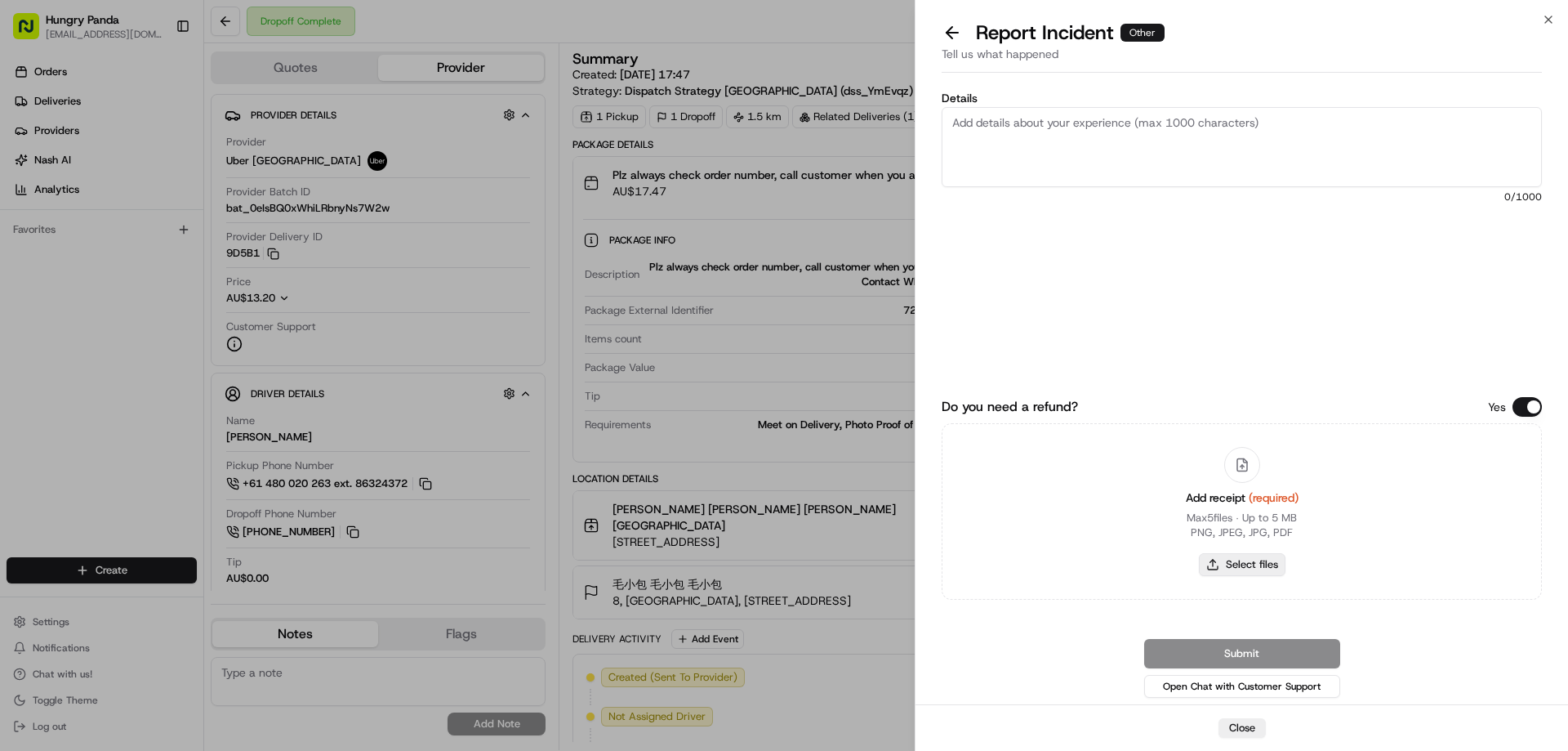
click at [1253, 560] on button "Select files" at bounding box center [1242, 564] width 86 height 23
type input "C:\fakepath\screenshot_2025-08-20_18-45-22.png"
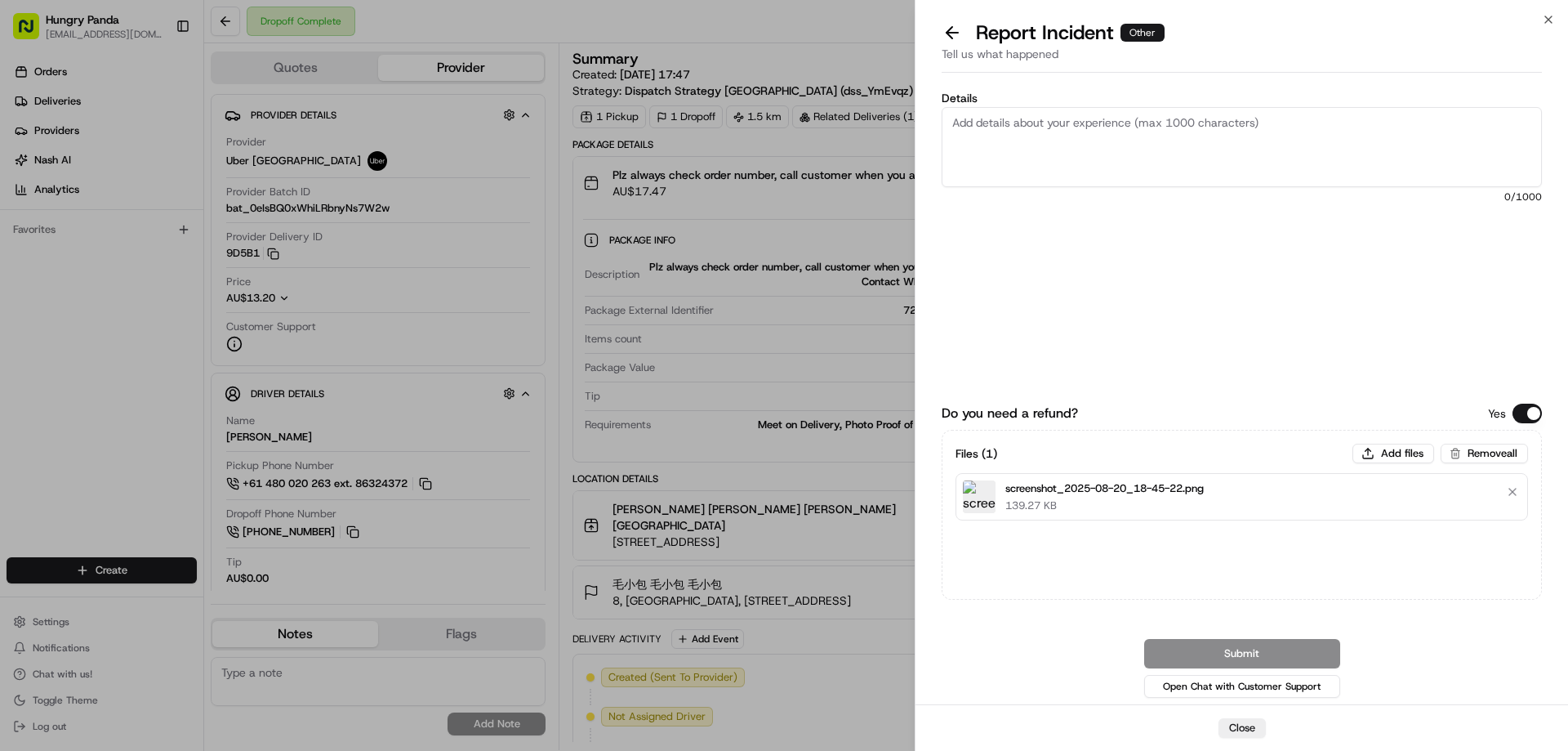
click at [1100, 126] on textarea "Details" at bounding box center [1242, 146] width 600 height 80
paste textarea "The customer reported that he did not receive the food, and the delivery photo …"
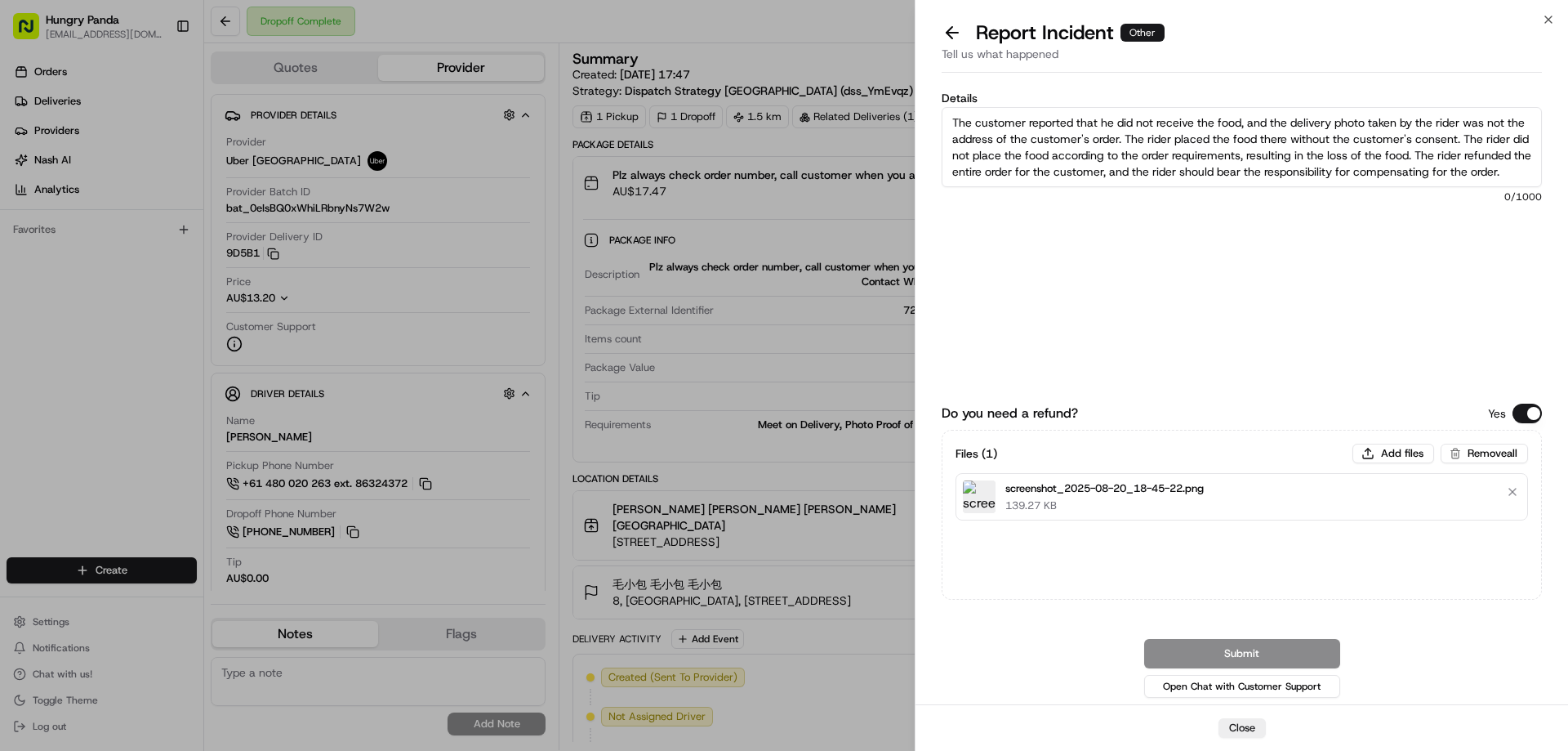
scroll to position [9, 0]
type textarea "The customer reported that he did not receive the food, and the delivery photo …"
click at [1232, 643] on button "Submit" at bounding box center [1242, 654] width 196 height 30
